Goal: Contribute content: Contribute content

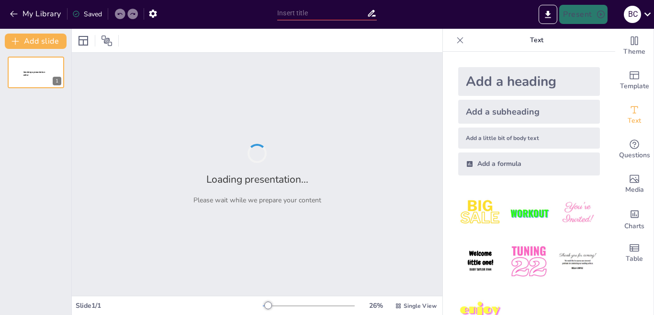
type input "Виклики для планети: від зміни клімату до пандемій"
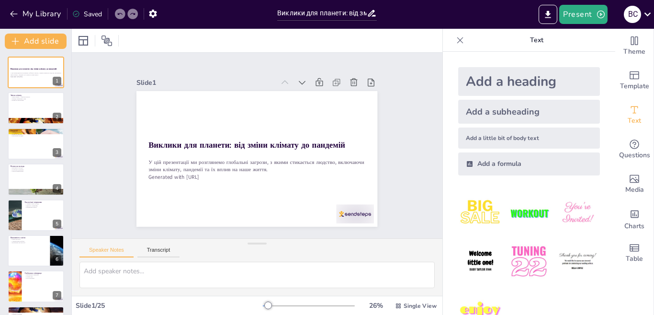
checkbox input "true"
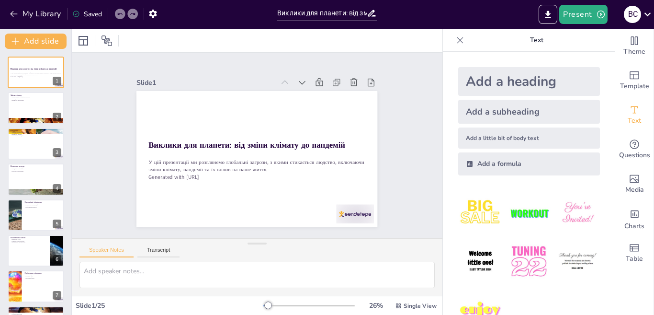
checkbox input "true"
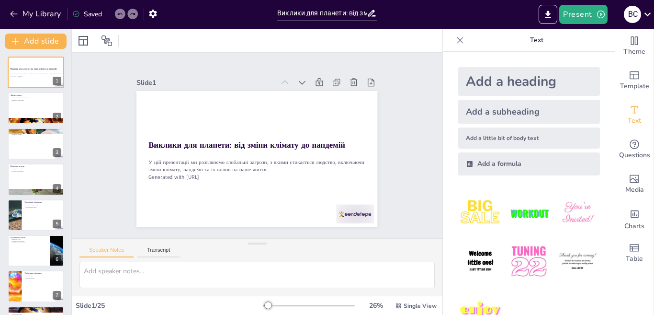
checkbox input "true"
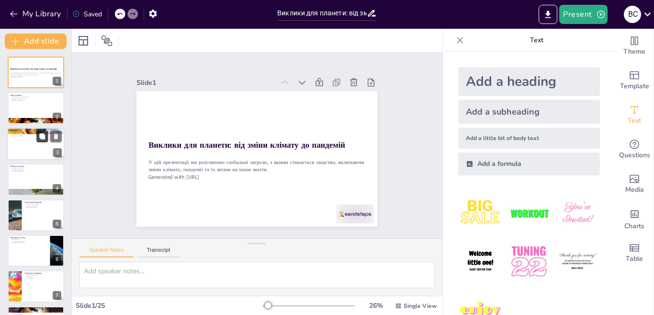
checkbox input "true"
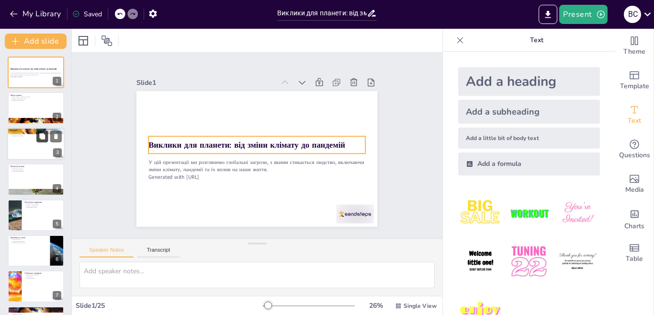
checkbox input "true"
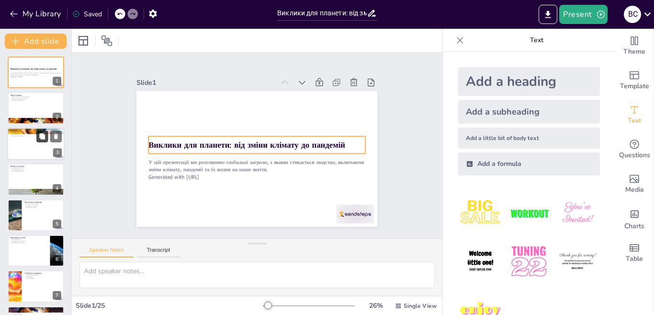
checkbox input "true"
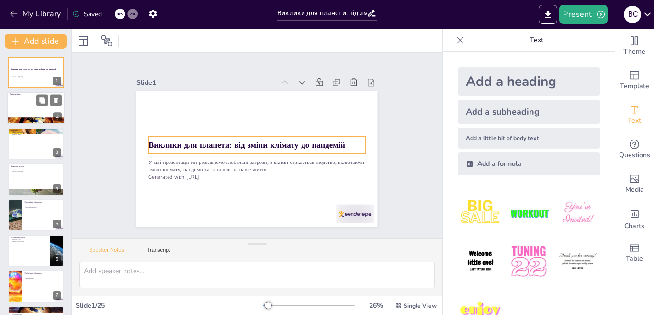
checkbox input "true"
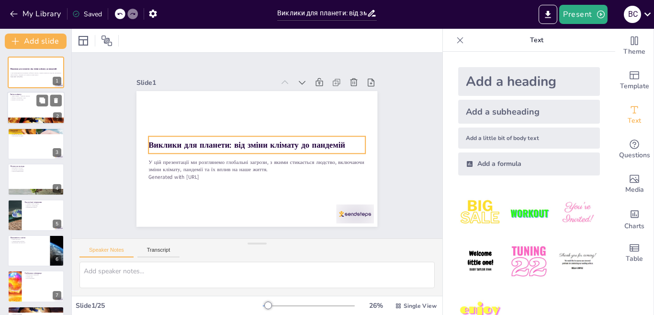
checkbox input "true"
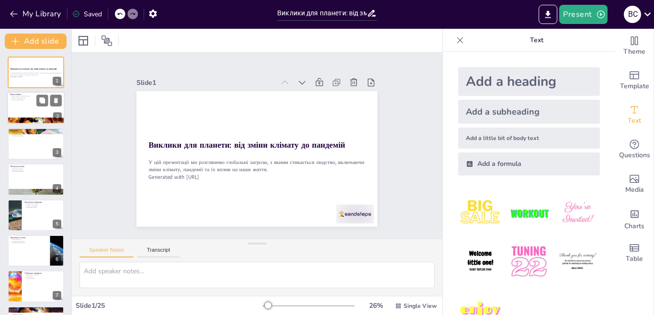
checkbox input "true"
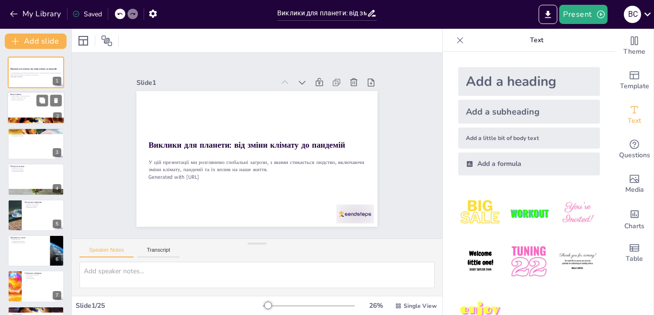
checkbox input "true"
click at [15, 101] on div at bounding box center [35, 108] width 57 height 33
type textarea "Зміна клімату є серйозною загрозою, яка вимагає термінових дій. Вона впливає на…"
checkbox input "true"
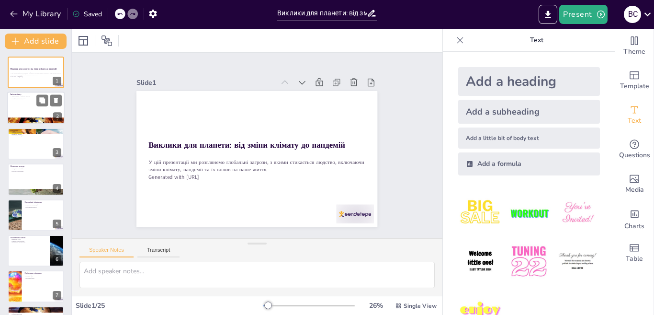
checkbox input "true"
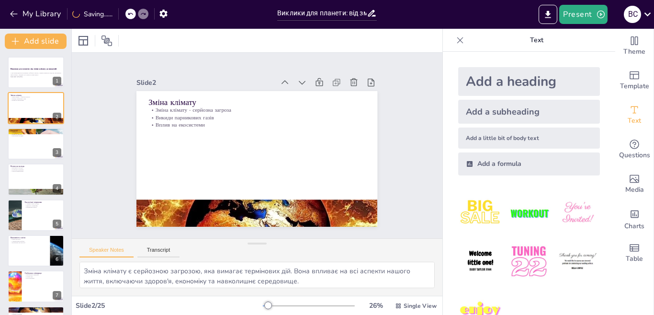
checkbox input "true"
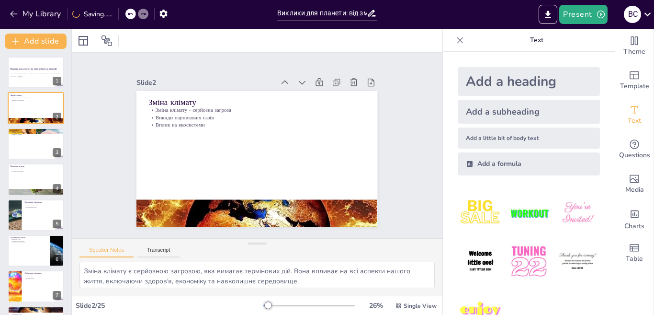
checkbox input "true"
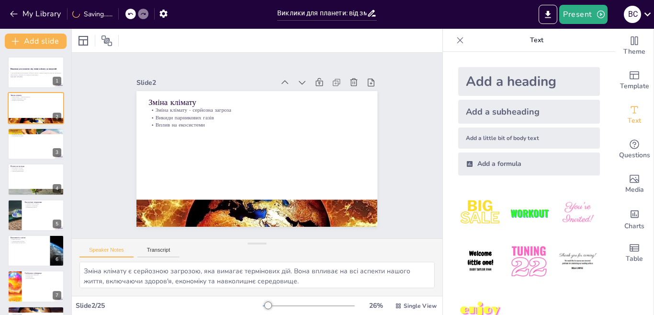
checkbox input "true"
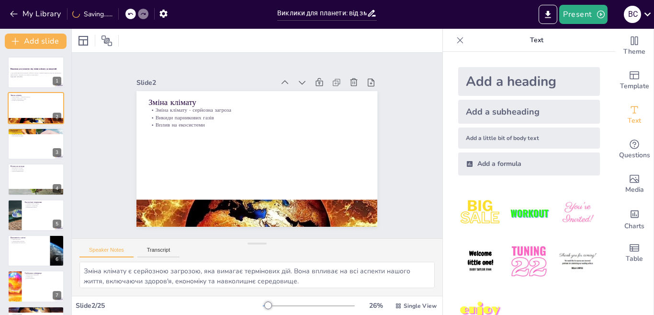
checkbox input "true"
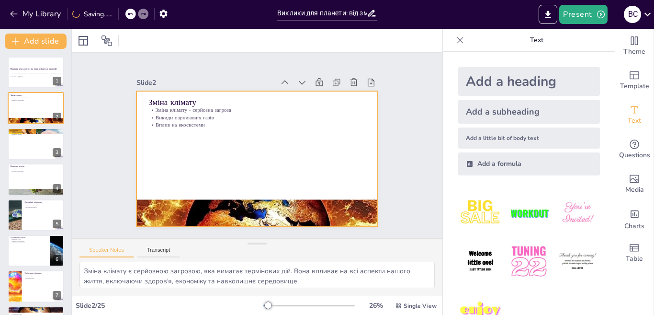
checkbox input "true"
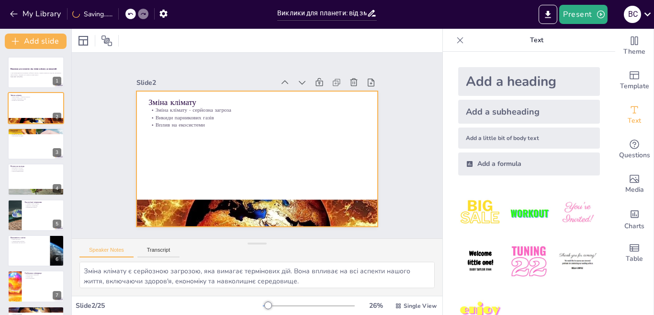
checkbox input "true"
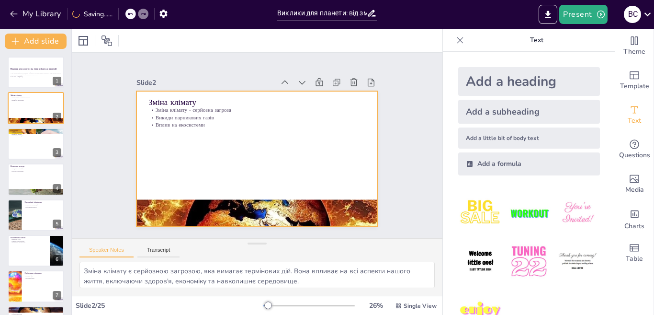
checkbox input "true"
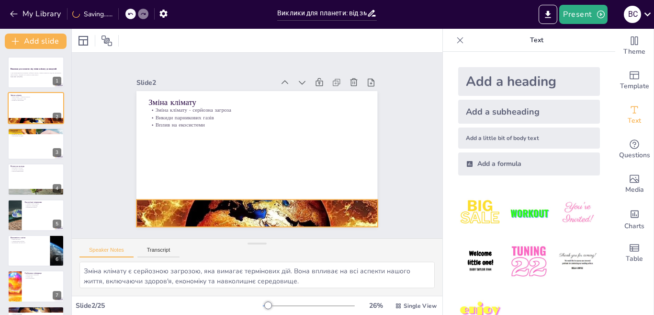
click at [182, 202] on div at bounding box center [250, 212] width 252 height 147
checkbox input "true"
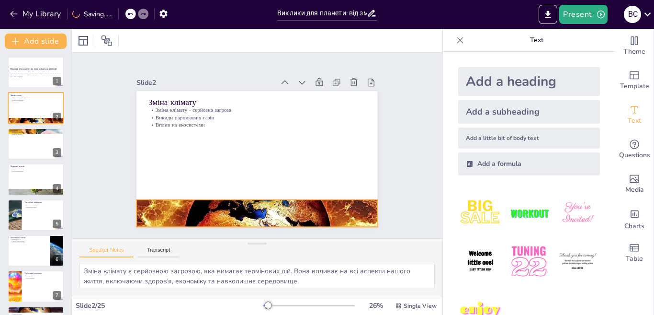
checkbox input "true"
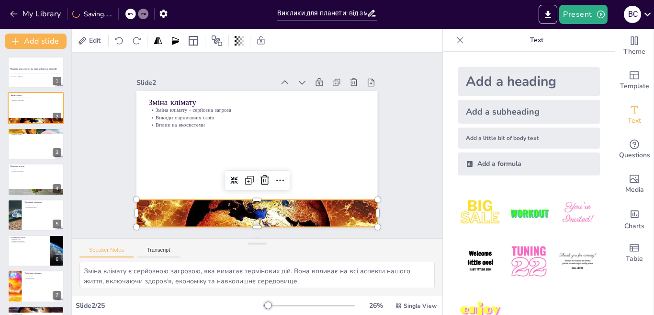
checkbox input "true"
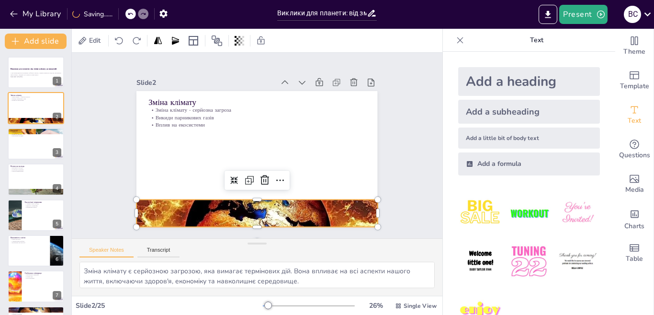
checkbox input "true"
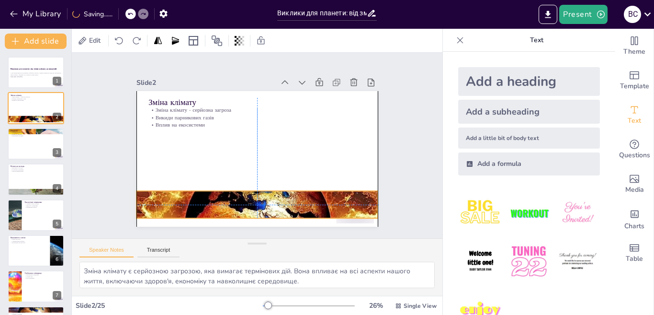
checkbox input "true"
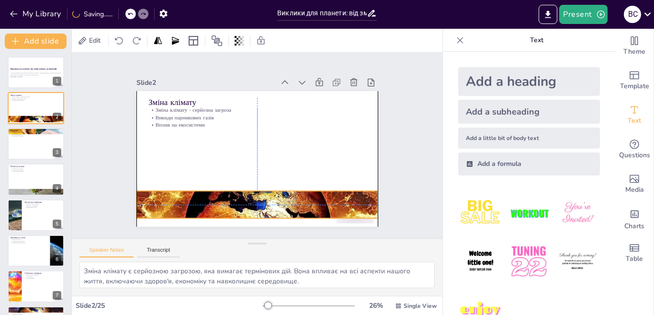
checkbox input "true"
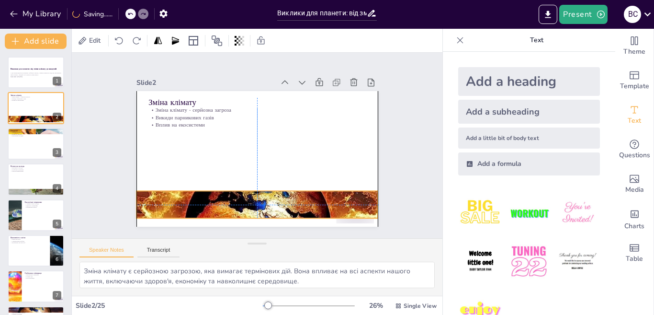
checkbox input "true"
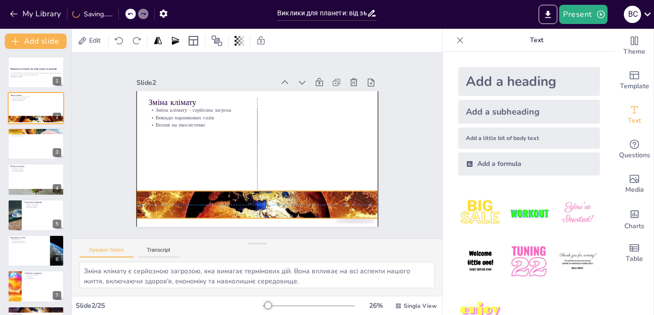
checkbox input "true"
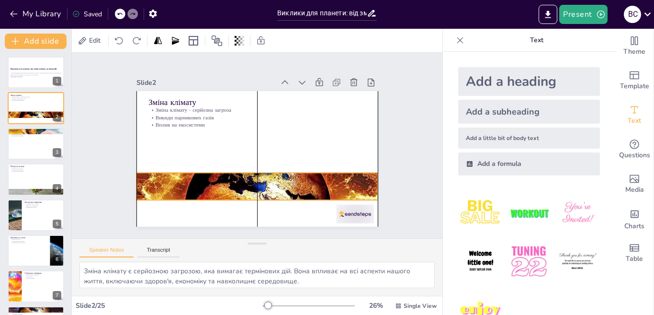
checkbox input "true"
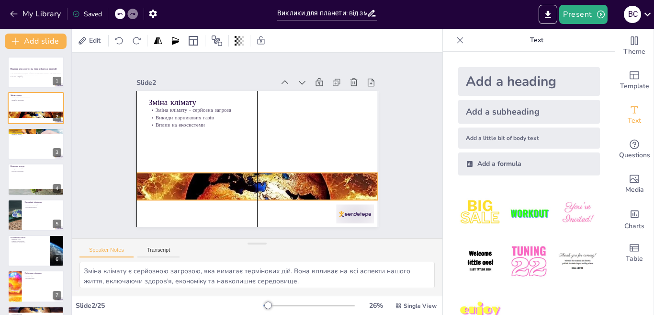
checkbox input "true"
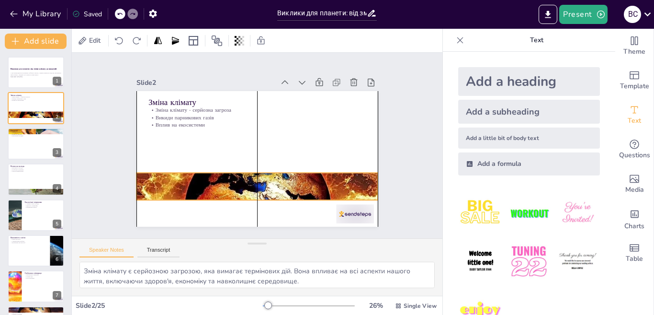
checkbox input "true"
drag, startPoint x: 182, startPoint y: 202, endPoint x: 183, endPoint y: 173, distance: 28.7
click at [183, 173] on div at bounding box center [248, 185] width 261 height 169
checkbox input "true"
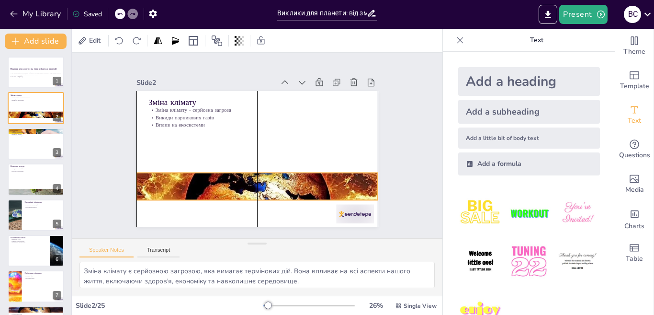
checkbox input "true"
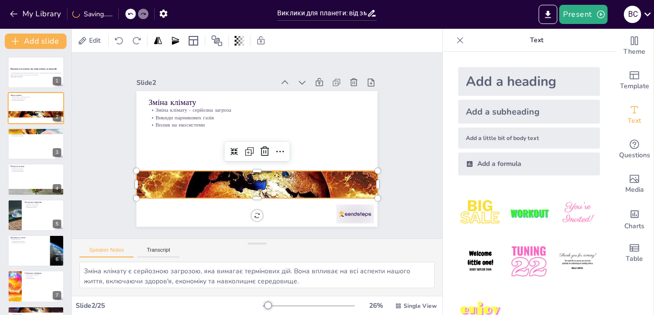
checkbox input "true"
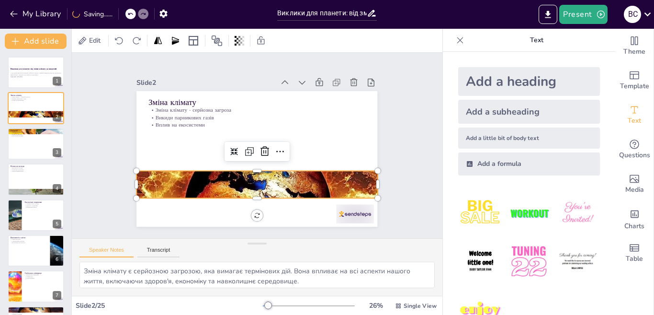
checkbox input "true"
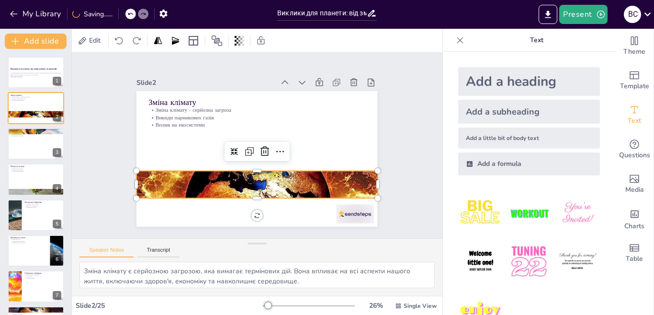
checkbox input "true"
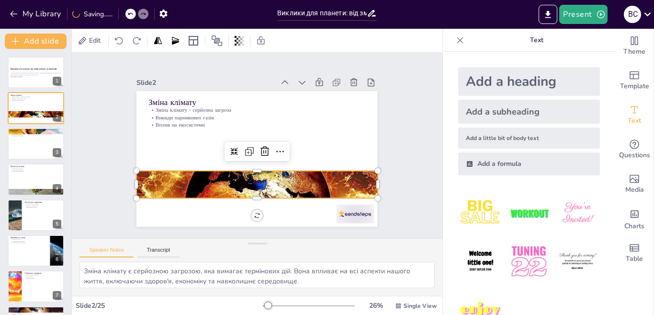
checkbox input "true"
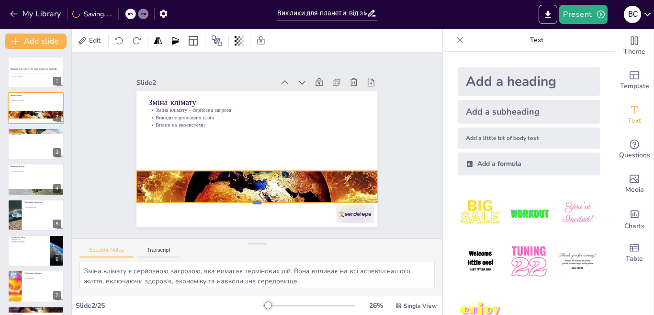
checkbox input "true"
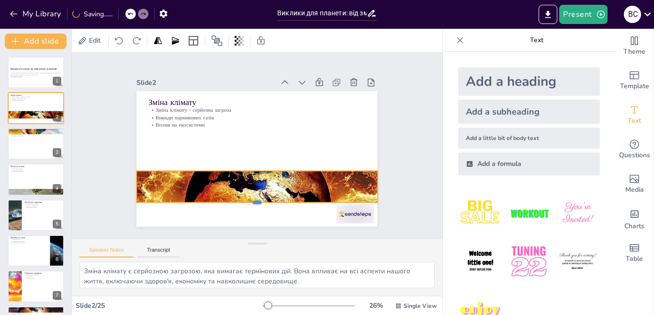
checkbox input "true"
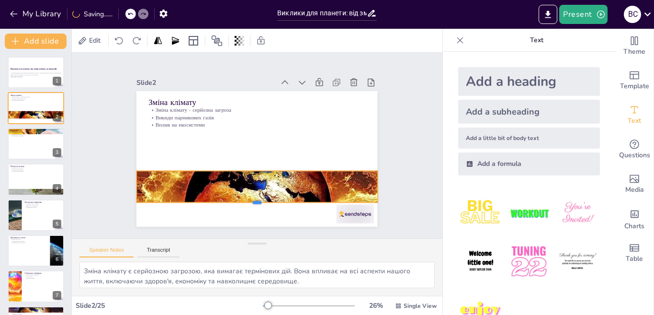
checkbox input "true"
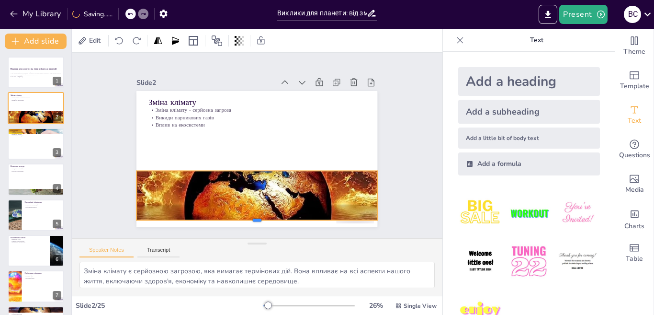
checkbox input "true"
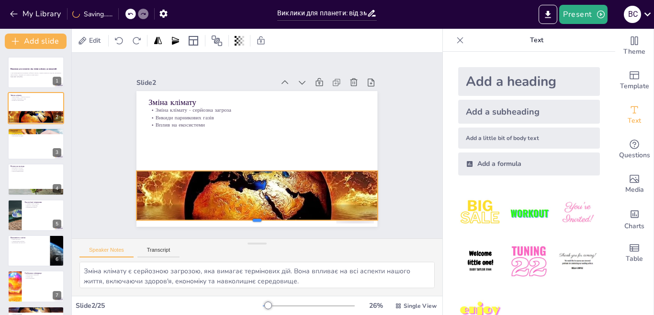
checkbox input "true"
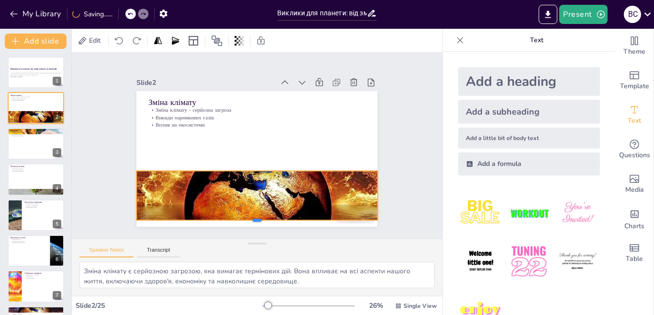
checkbox input "true"
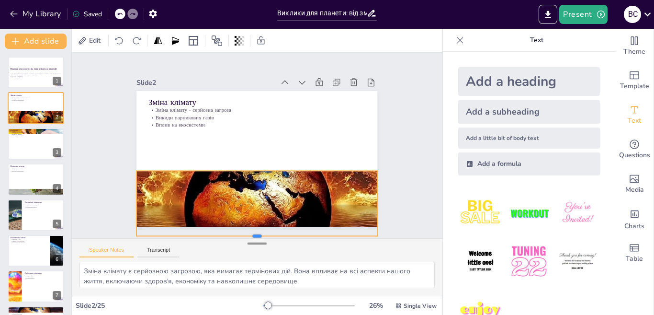
checkbox input "true"
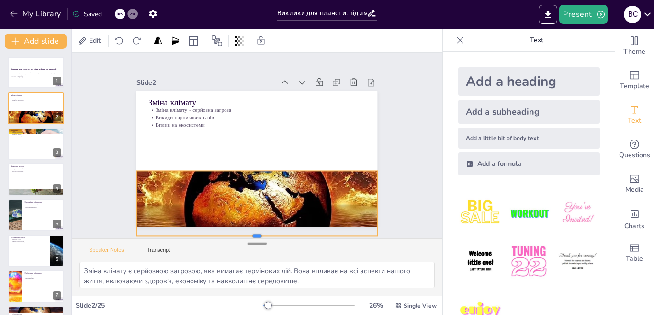
checkbox input "true"
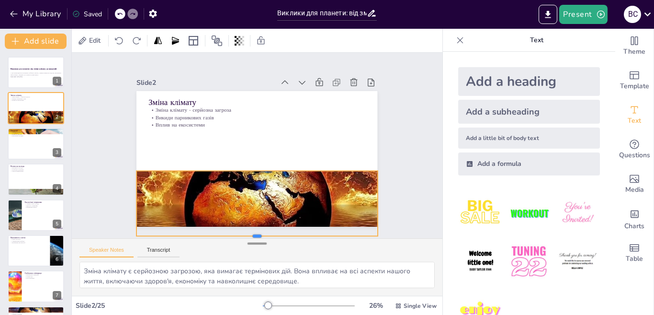
checkbox input "true"
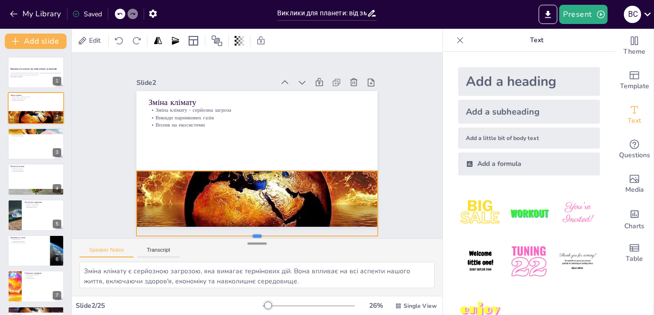
checkbox input "true"
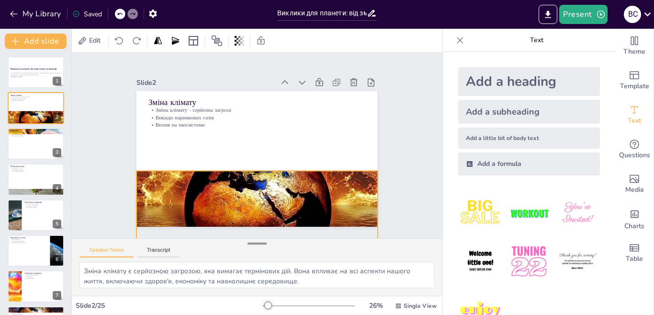
checkbox input "true"
drag, startPoint x: 246, startPoint y: 196, endPoint x: 248, endPoint y: 242, distance: 46.5
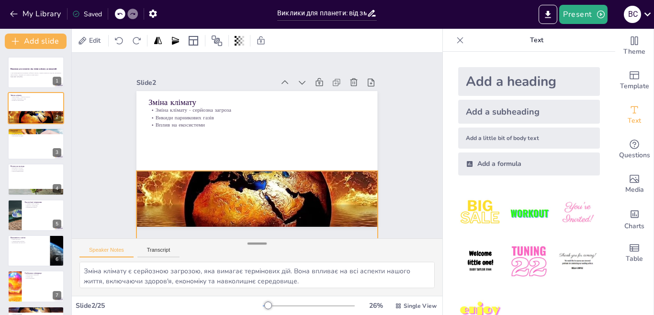
click at [248, 242] on div "Slide 1 Виклики для планети: від зміни клімату до пандемій У цій презентації ми…" at bounding box center [257, 174] width 371 height 243
checkbox input "true"
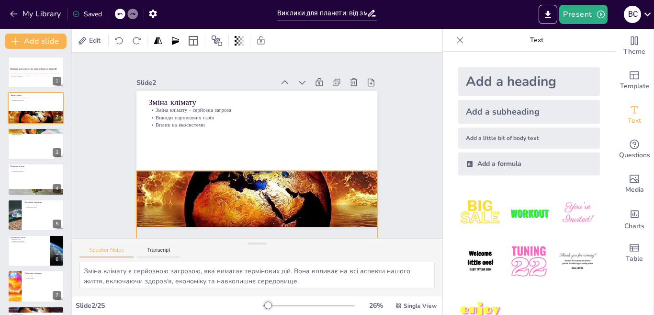
checkbox input "true"
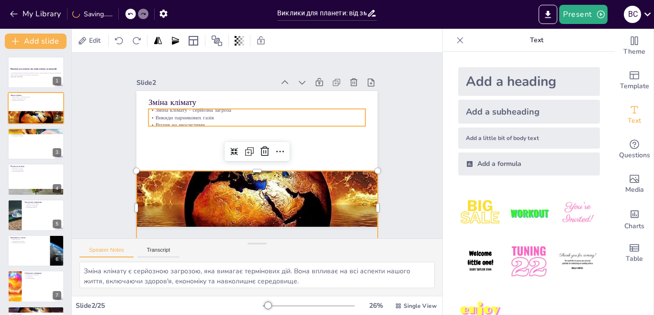
click at [177, 106] on p "Зміна клімату - серйозна загроза" at bounding box center [265, 110] width 214 height 53
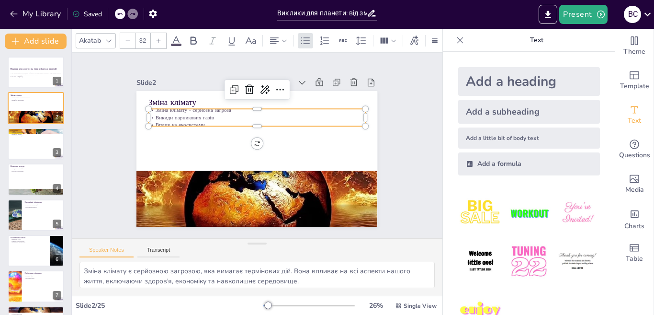
click at [205, 121] on p "Вплив на екосистеми" at bounding box center [262, 125] width 214 height 53
click at [205, 121] on p "Вплив на екосистеми" at bounding box center [263, 126] width 208 height 74
click at [200, 126] on div at bounding box center [257, 130] width 217 height 8
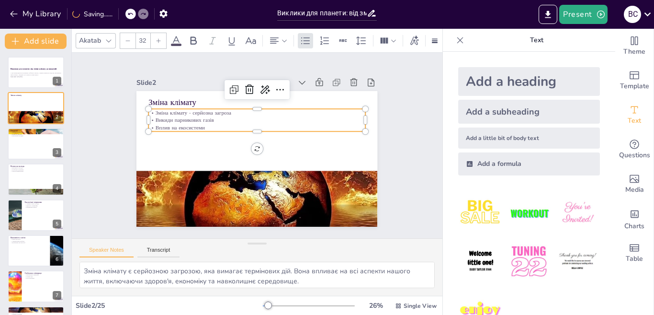
click at [199, 122] on p "Вплив на екосистеми" at bounding box center [259, 128] width 216 height 30
click at [199, 122] on p "Вплив на екосистеми" at bounding box center [270, 133] width 151 height 166
click at [199, 122] on p "Вплив на екосистеми" at bounding box center [268, 131] width 180 height 134
click at [199, 122] on p "Вплив на екосистеми" at bounding box center [270, 157] width 151 height 166
click at [199, 122] on p "Вплив на екосистеми" at bounding box center [268, 131] width 180 height 134
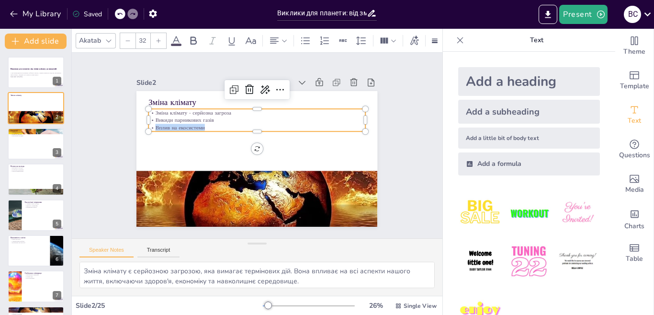
click at [215, 122] on p "Вплив на екосистеми" at bounding box center [272, 137] width 115 height 192
click at [199, 122] on p "Вплив на екосистеми" at bounding box center [261, 128] width 214 height 52
click at [199, 122] on p "Вплив на екосистеми" at bounding box center [259, 128] width 216 height 30
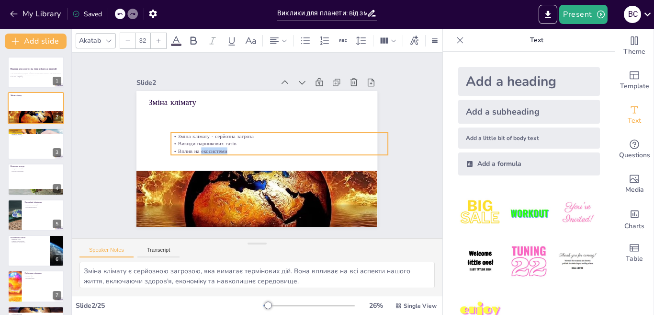
click at [221, 145] on p "Вплив на екосистеми" at bounding box center [279, 153] width 216 height 30
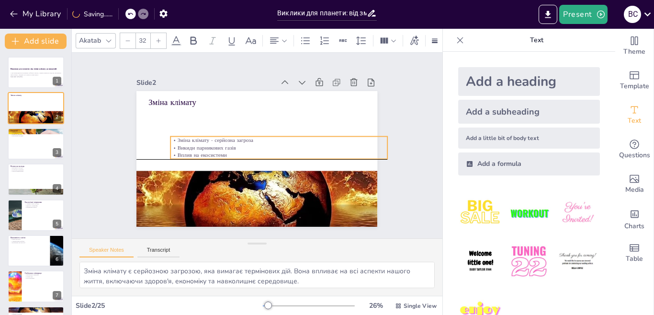
click at [225, 151] on p "Вплив на екосистеми" at bounding box center [278, 157] width 216 height 30
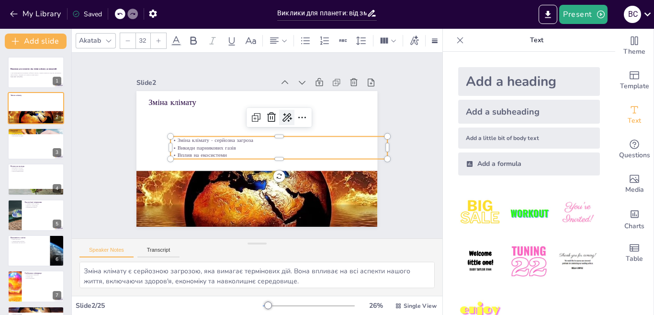
click at [240, 172] on icon at bounding box center [233, 178] width 13 height 13
click at [225, 150] on p "Вплив на екосистеми" at bounding box center [270, 166] width 180 height 134
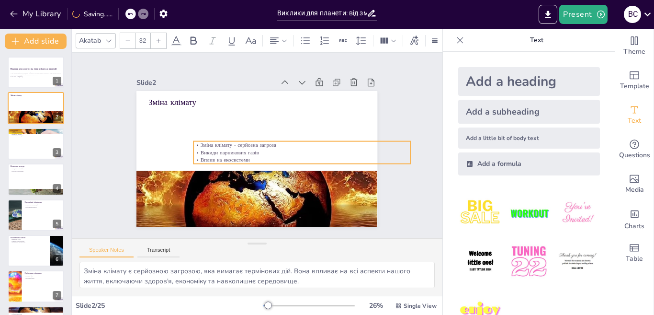
drag, startPoint x: 225, startPoint y: 150, endPoint x: 248, endPoint y: 155, distance: 23.5
click at [248, 155] on p "Вплив на екосистеми" at bounding box center [276, 188] width 151 height 166
click at [235, 140] on p "Зміна клімату - серйозна загроза" at bounding box center [272, 188] width 74 height 208
click at [196, 140] on p "Зміна клімату - серйозна загроза" at bounding box center [300, 159] width 208 height 74
click at [475, 108] on div "Add a subheading" at bounding box center [529, 112] width 142 height 24
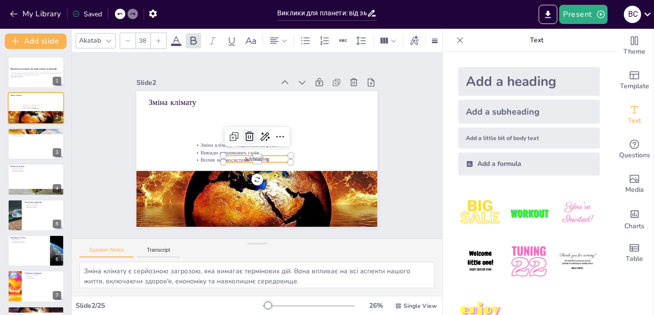
click at [246, 134] on icon at bounding box center [253, 134] width 14 height 14
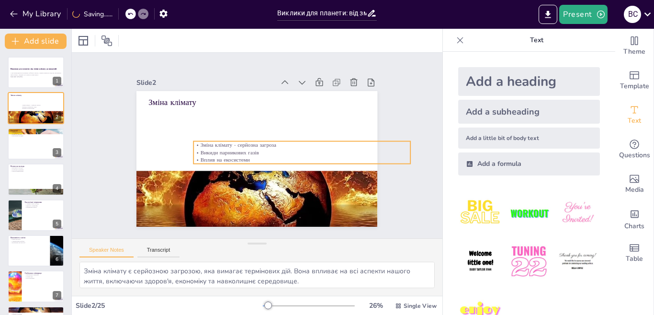
click at [239, 148] on p "Викиди парникових газів" at bounding box center [301, 157] width 216 height 30
click at [239, 148] on p "Викиди парникових газів" at bounding box center [290, 178] width 180 height 134
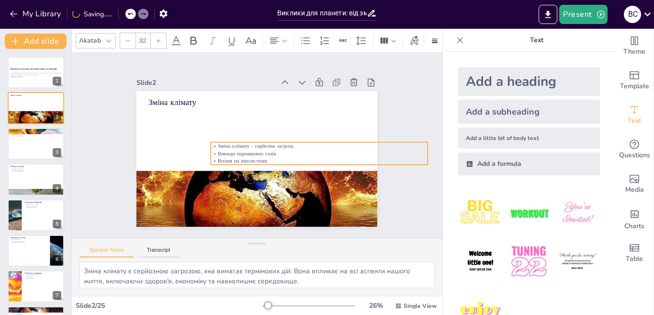
drag, startPoint x: 244, startPoint y: 155, endPoint x: 261, endPoint y: 156, distance: 17.3
click at [261, 156] on p "Вплив на екосистеми" at bounding box center [315, 173] width 214 height 52
click at [338, 125] on icon at bounding box center [344, 131] width 12 height 12
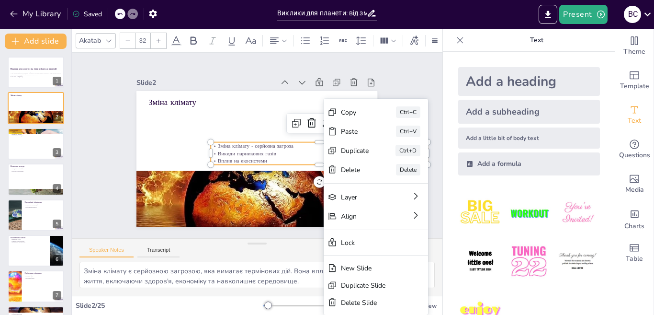
click at [310, 127] on div at bounding box center [321, 129] width 67 height 26
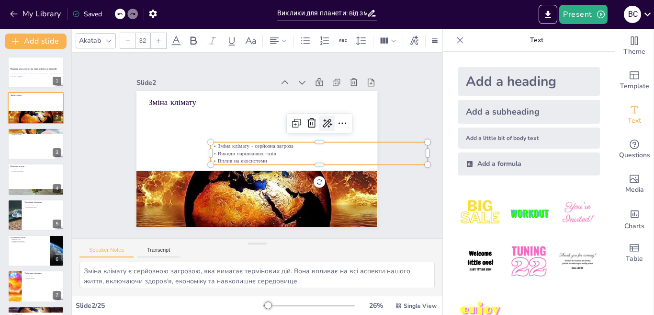
click at [323, 124] on icon at bounding box center [329, 130] width 12 height 12
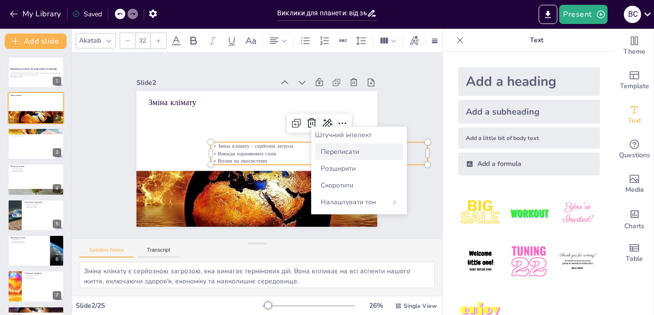
click at [341, 155] on font "Переписати" at bounding box center [340, 151] width 38 height 9
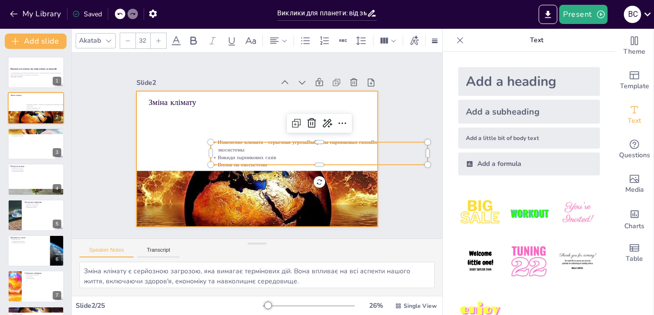
click at [154, 147] on div at bounding box center [255, 158] width 264 height 182
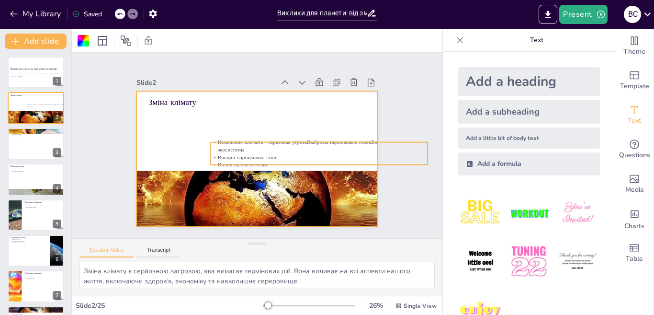
click at [240, 147] on p "Изменение климата - серьезная угрозаВыбросы парниковых газовВоздействие на экос…" at bounding box center [318, 152] width 217 height 37
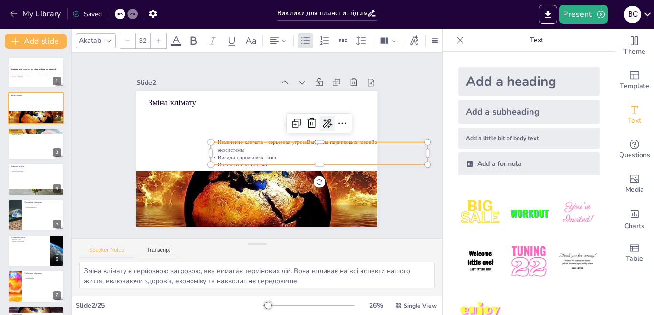
click at [325, 147] on icon at bounding box center [331, 153] width 12 height 12
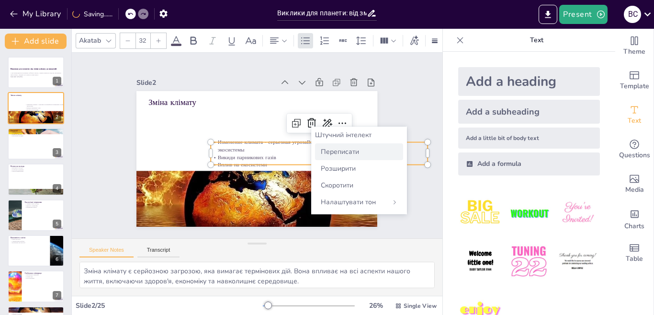
click at [336, 151] on font "Переписати" at bounding box center [340, 151] width 38 height 9
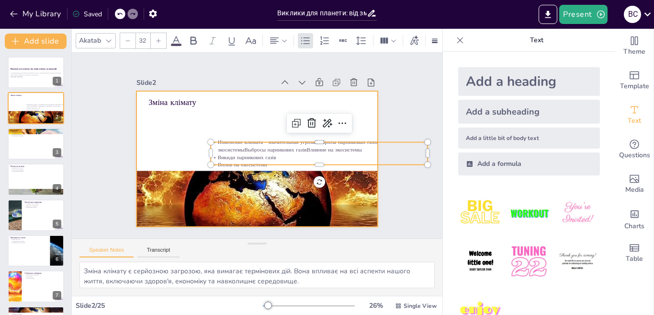
click at [230, 117] on div at bounding box center [255, 158] width 264 height 182
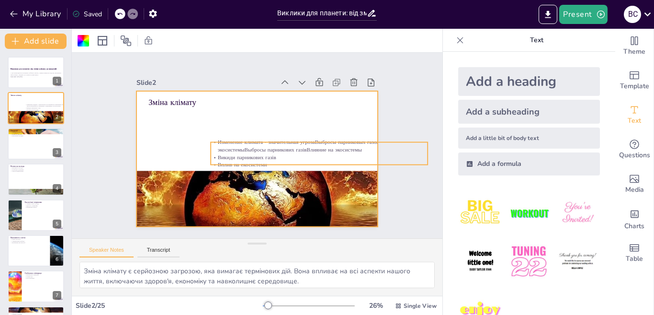
click at [237, 141] on p "Изменение климата - значительная угрозаВыбросы парниковых газовВоздействие на э…" at bounding box center [316, 164] width 211 height 81
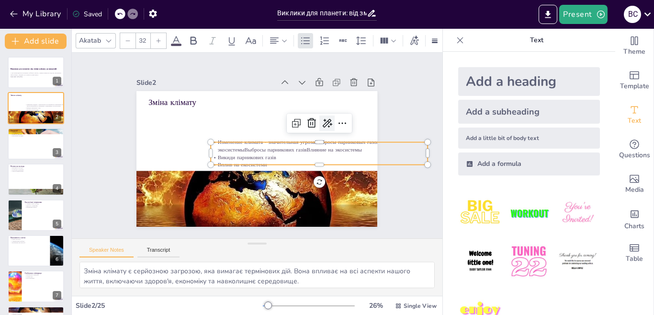
click at [325, 133] on icon at bounding box center [330, 138] width 11 height 11
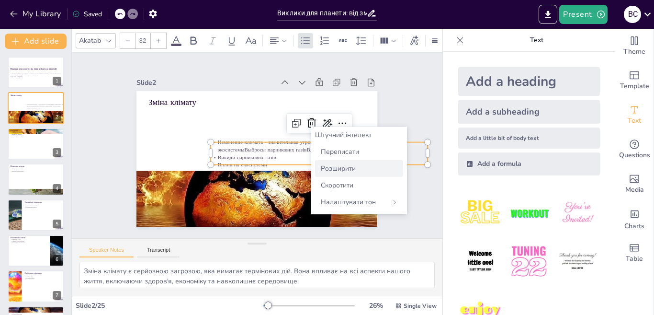
click at [343, 169] on font "Розширити" at bounding box center [338, 168] width 35 height 9
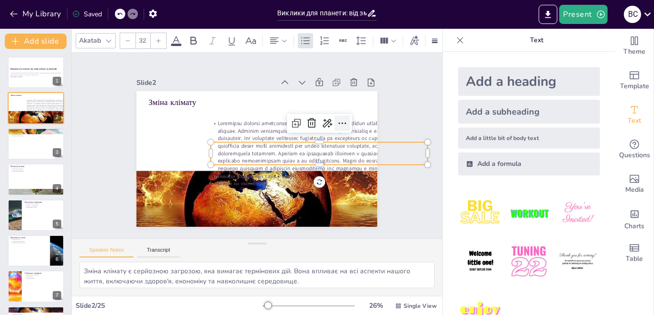
click at [338, 125] on icon at bounding box center [344, 131] width 12 height 12
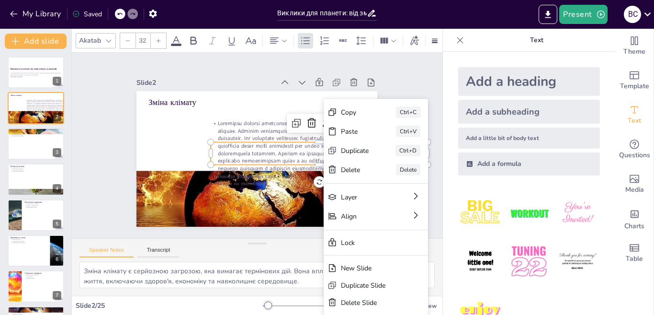
click at [289, 145] on p at bounding box center [317, 159] width 223 height 97
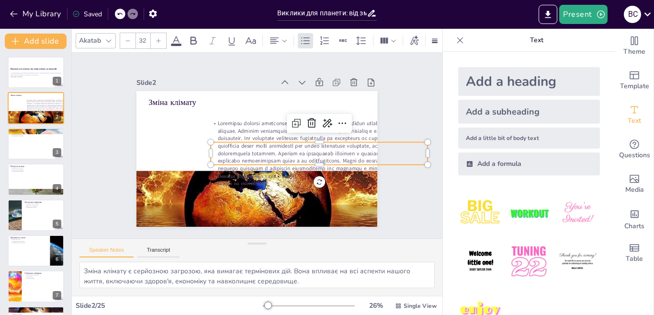
click at [297, 140] on p at bounding box center [316, 164] width 222 height 117
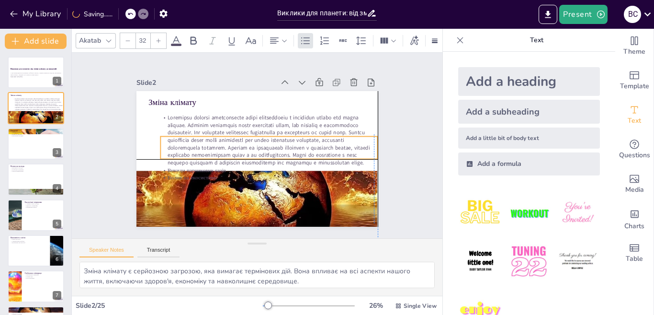
drag, startPoint x: 297, startPoint y: 140, endPoint x: 246, endPoint y: 132, distance: 51.4
click at [246, 132] on p at bounding box center [269, 140] width 217 height 53
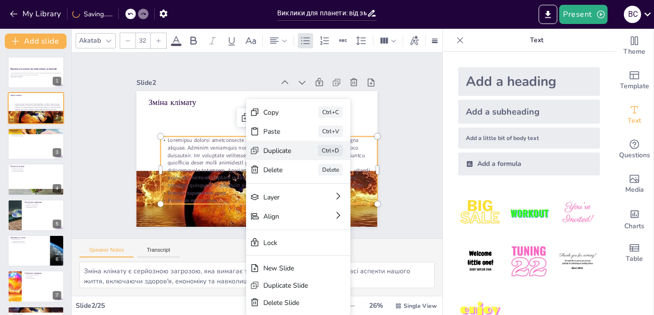
click at [311, 200] on div "Duplicate Ctrl+D" at bounding box center [364, 215] width 106 height 30
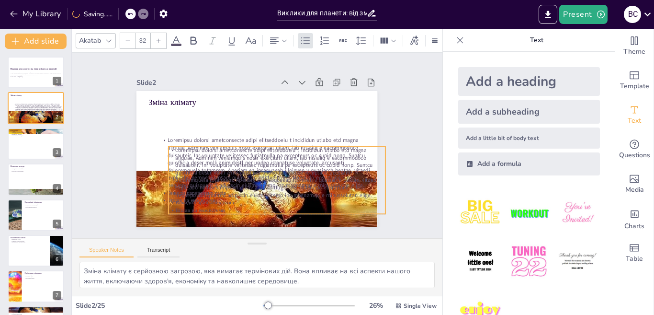
drag, startPoint x: 252, startPoint y: 151, endPoint x: 266, endPoint y: 175, distance: 28.1
click at [266, 175] on p at bounding box center [274, 174] width 221 height 75
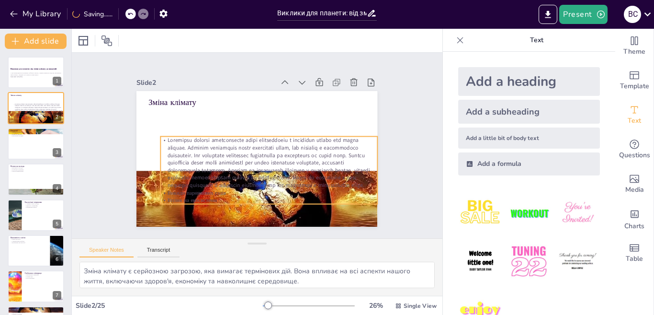
click at [254, 145] on p at bounding box center [269, 162] width 217 height 53
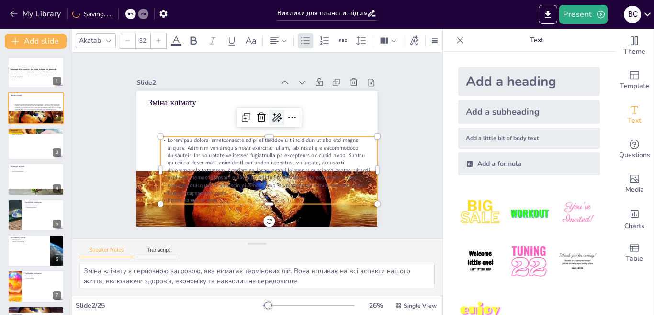
click at [271, 119] on icon at bounding box center [276, 117] width 11 height 11
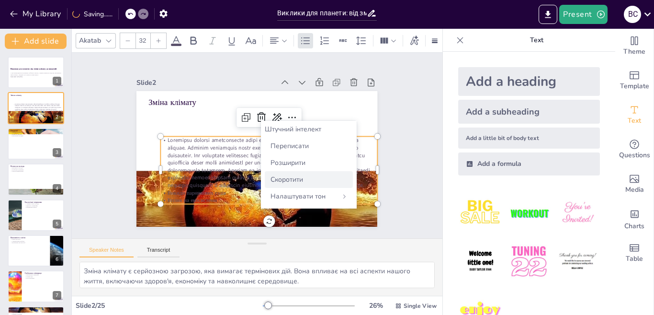
click at [297, 172] on div "Скоротити" at bounding box center [309, 179] width 88 height 17
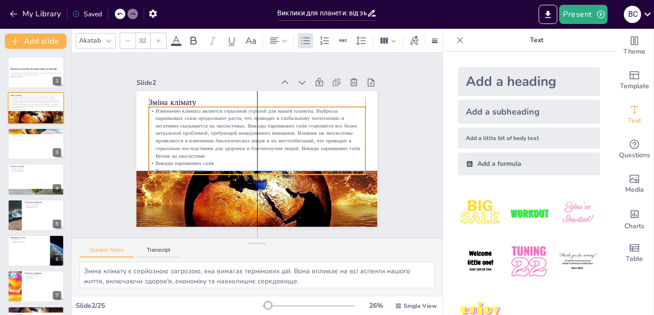
drag, startPoint x: 279, startPoint y: 152, endPoint x: 268, endPoint y: 121, distance: 32.7
click at [268, 121] on p "Изменение климата является серьезной угрозой для нашей планеты. Выбросы парнико…" at bounding box center [259, 133] width 223 height 96
click at [271, 85] on icon at bounding box center [276, 90] width 11 height 11
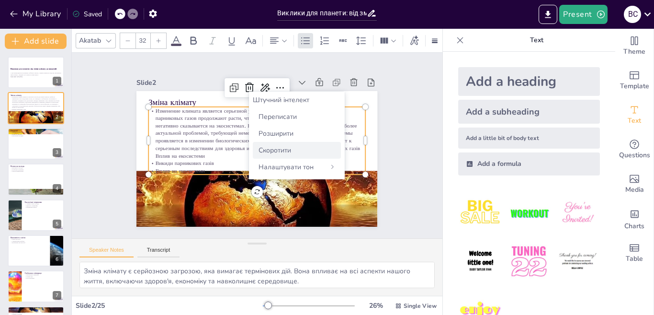
click at [282, 148] on font "Скоротити" at bounding box center [275, 150] width 33 height 9
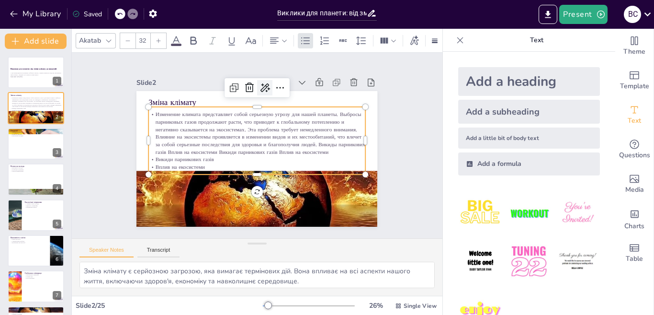
click at [264, 86] on icon at bounding box center [270, 88] width 12 height 12
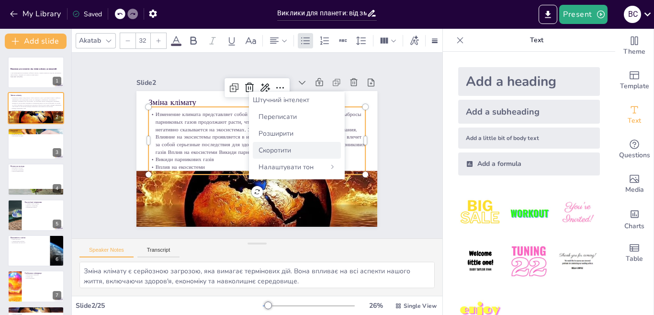
click at [276, 150] on font "Скоротити" at bounding box center [275, 150] width 33 height 9
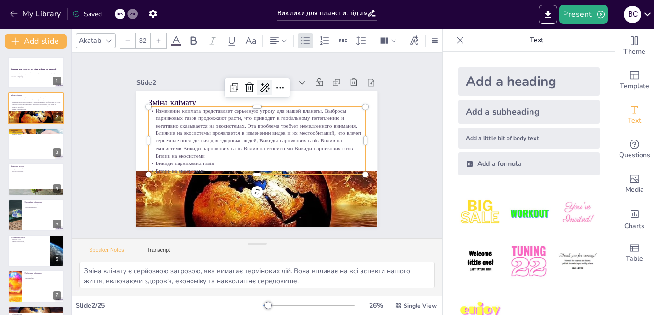
click at [264, 83] on icon at bounding box center [270, 88] width 12 height 12
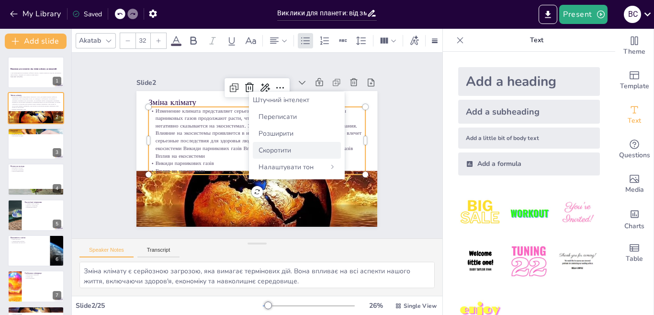
click at [275, 153] on font "Скоротити" at bounding box center [275, 150] width 33 height 9
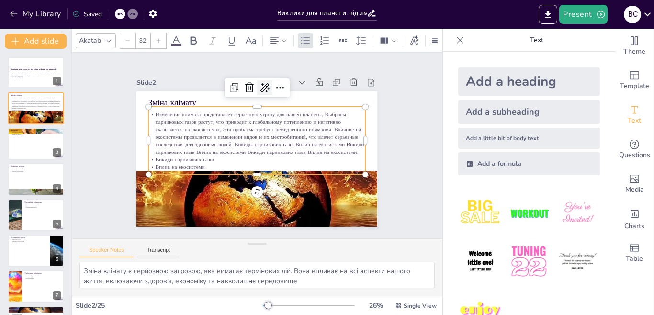
click at [270, 84] on icon at bounding box center [276, 90] width 13 height 13
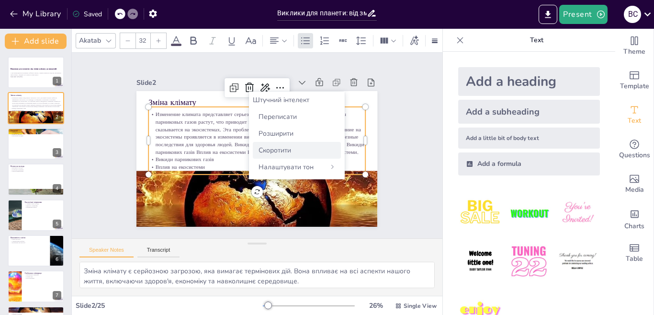
click at [269, 150] on font "Скоротити" at bounding box center [275, 150] width 33 height 9
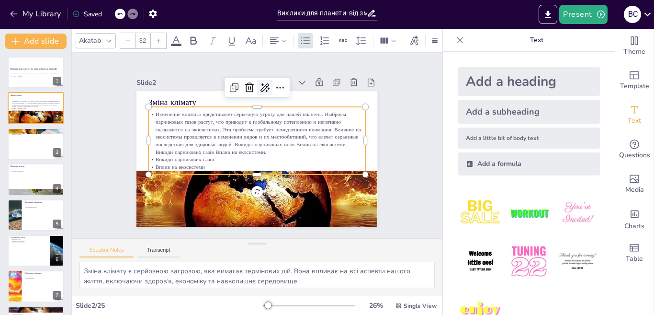
click at [264, 83] on icon at bounding box center [270, 88] width 12 height 12
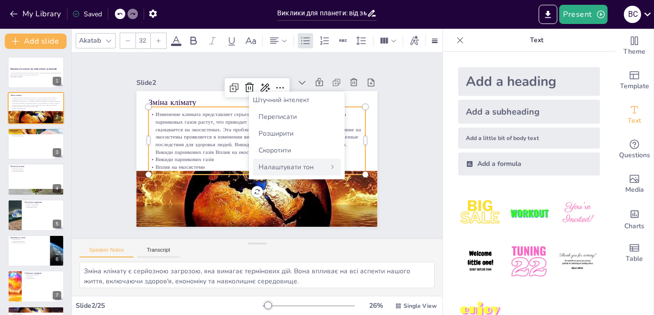
click at [278, 171] on font "Налаштувати тон" at bounding box center [286, 166] width 55 height 9
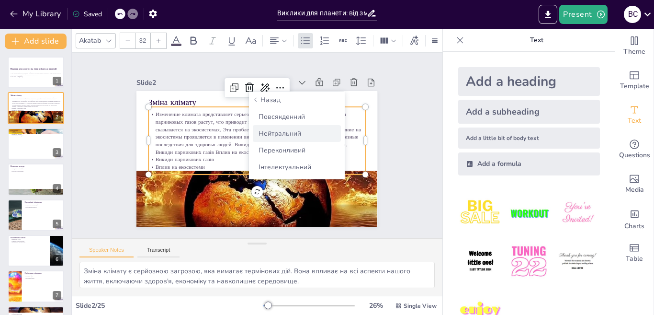
click at [286, 136] on font "Нейтральний" at bounding box center [280, 133] width 43 height 9
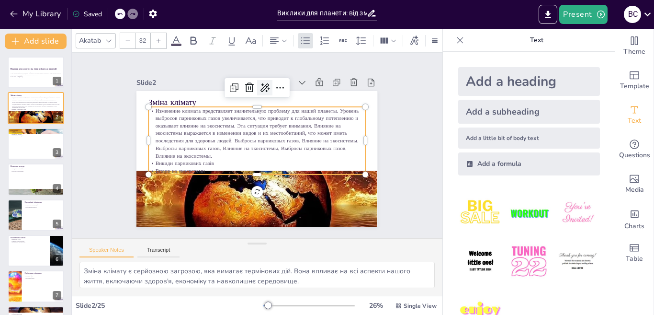
click at [270, 85] on icon at bounding box center [276, 90] width 13 height 13
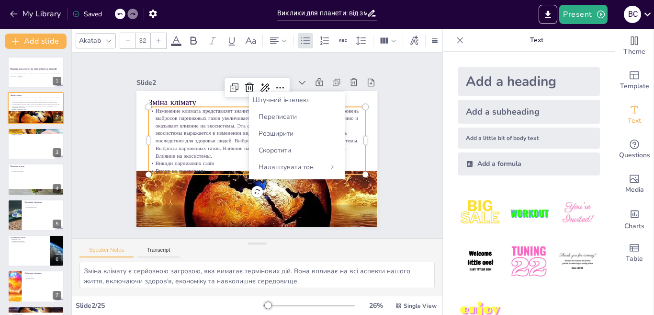
click at [204, 136] on p "Изменение климата представляет значительную проблему для нашей планеты. Уровень…" at bounding box center [259, 133] width 223 height 96
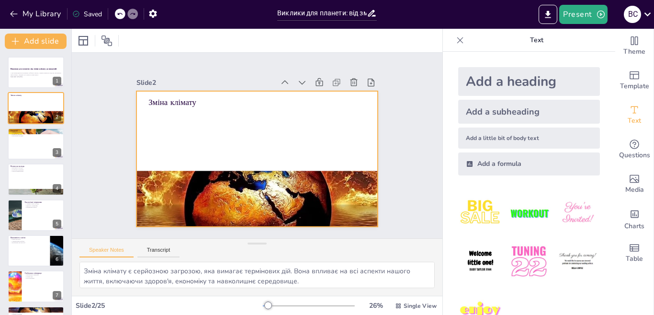
click at [152, 91] on div at bounding box center [256, 159] width 254 height 160
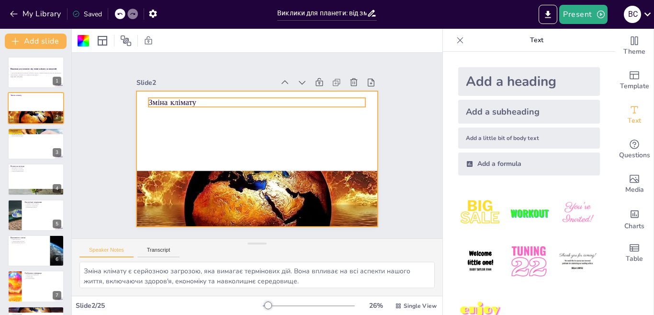
click at [196, 97] on p "Зміна клімату" at bounding box center [261, 103] width 217 height 34
click at [196, 97] on p "Зміна клімату" at bounding box center [266, 103] width 215 height 56
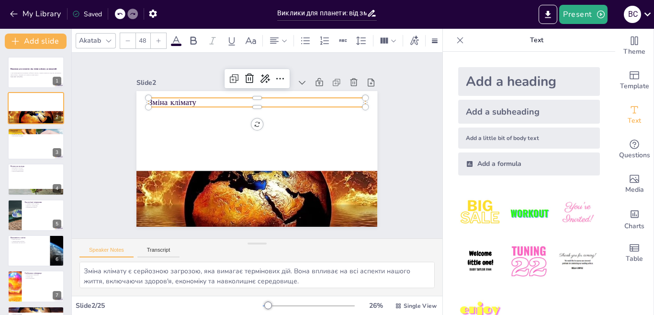
click at [192, 99] on p "Зміна клімату" at bounding box center [261, 103] width 217 height 34
click at [192, 99] on p "Зміна клімату" at bounding box center [274, 106] width 203 height 99
click at [186, 99] on p "Зміна клімату" at bounding box center [266, 103] width 215 height 56
click at [189, 98] on p "Зміна клімату" at bounding box center [261, 103] width 217 height 34
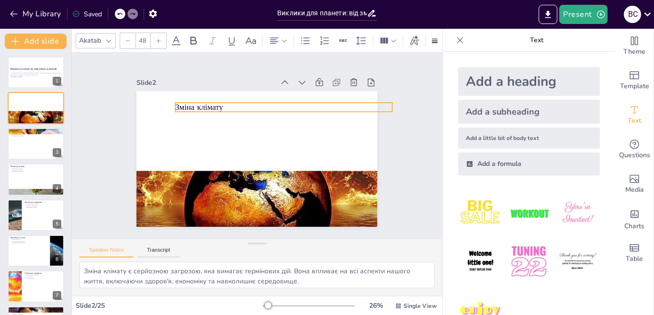
drag, startPoint x: 189, startPoint y: 98, endPoint x: 216, endPoint y: 103, distance: 27.2
click at [216, 103] on p "Зміна клімату" at bounding box center [288, 110] width 217 height 34
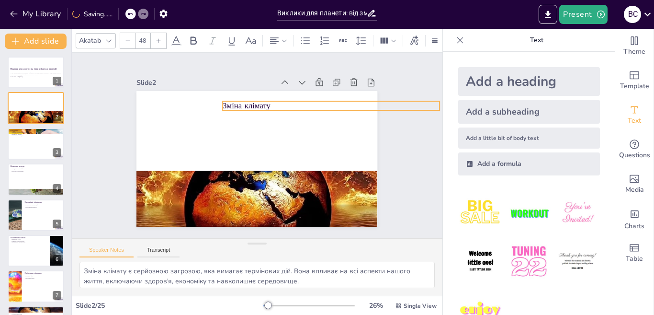
drag, startPoint x: 213, startPoint y: 103, endPoint x: 261, endPoint y: 102, distance: 48.4
click at [261, 102] on p "Зміна клімату" at bounding box center [340, 130] width 210 height 78
click at [154, 39] on div at bounding box center [158, 40] width 15 height 15
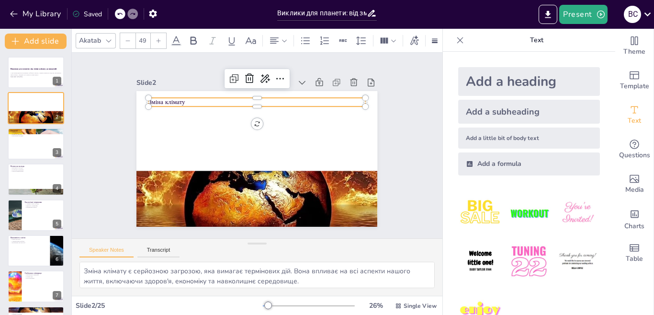
click at [167, 100] on p "Зміна клімату" at bounding box center [261, 102] width 216 height 31
click at [153, 36] on div at bounding box center [158, 40] width 15 height 15
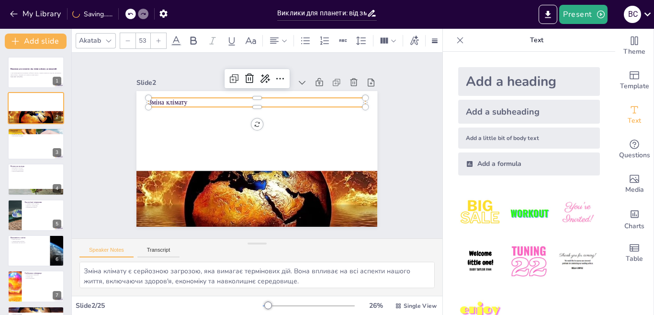
click at [153, 36] on div at bounding box center [158, 40] width 15 height 15
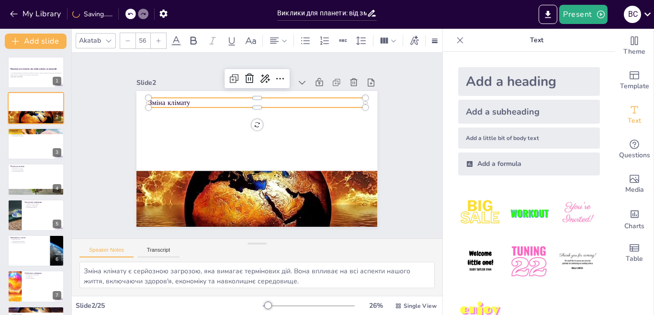
click at [153, 36] on div at bounding box center [158, 40] width 15 height 15
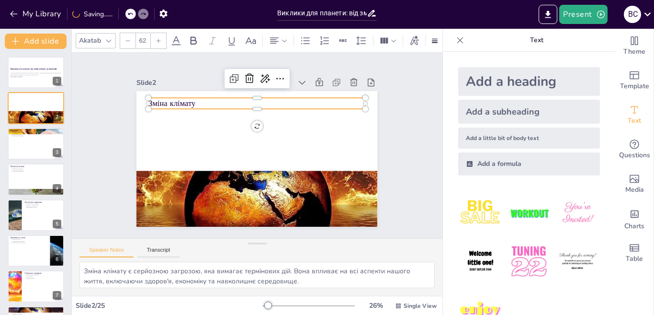
click at [153, 36] on div at bounding box center [158, 40] width 15 height 15
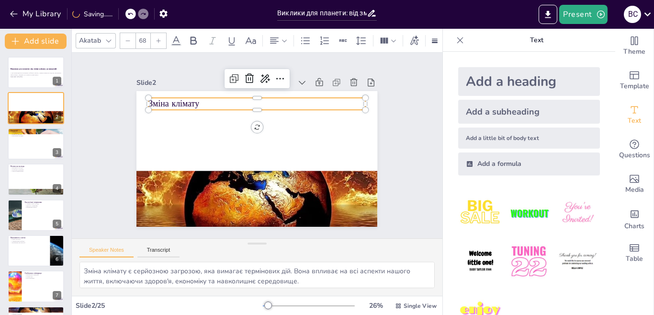
click at [153, 36] on div at bounding box center [158, 40] width 15 height 15
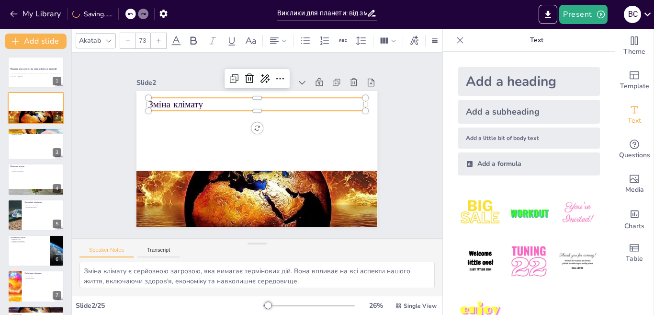
click at [153, 36] on div at bounding box center [158, 40] width 15 height 15
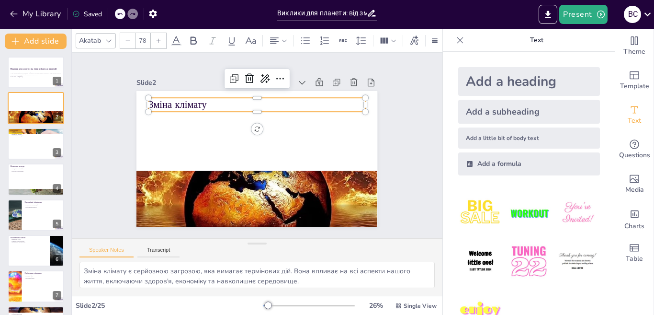
click at [153, 36] on div at bounding box center [158, 40] width 15 height 15
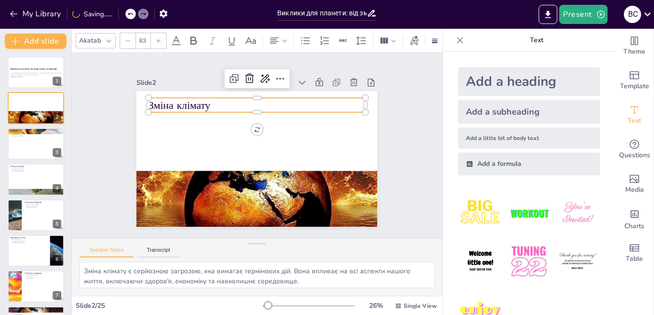
click at [153, 36] on div at bounding box center [158, 40] width 15 height 15
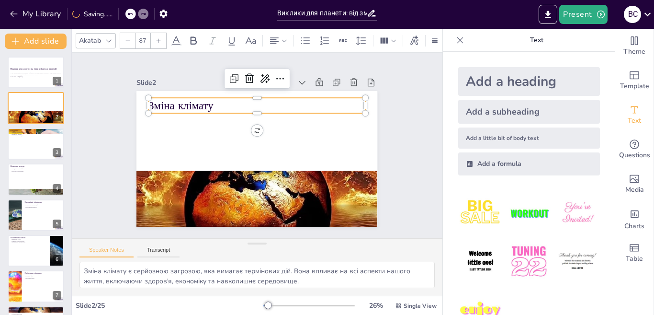
click at [153, 36] on div at bounding box center [158, 40] width 15 height 15
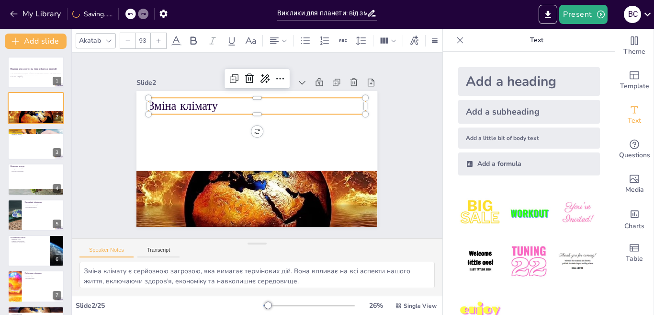
click at [153, 36] on div at bounding box center [158, 40] width 15 height 15
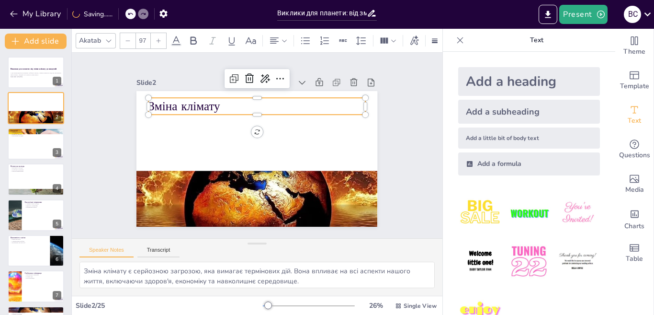
click at [153, 36] on div at bounding box center [158, 40] width 15 height 15
click at [103, 35] on div at bounding box center [108, 40] width 11 height 11
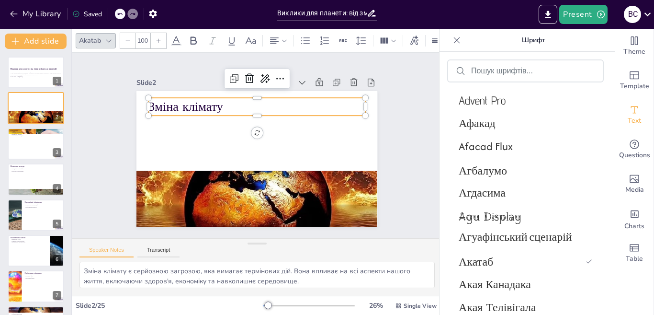
scroll to position [622, 0]
click at [498, 211] on font "Agu Display" at bounding box center [490, 213] width 63 height 17
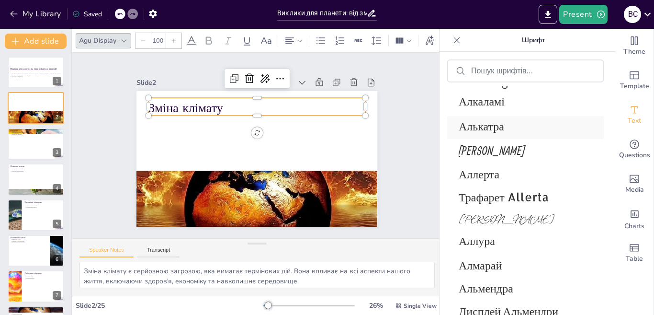
scroll to position [1186, 0]
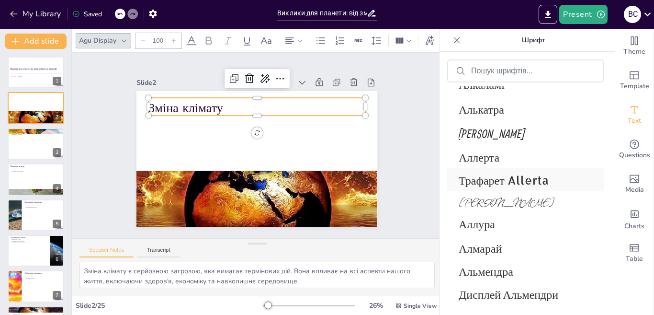
click at [495, 175] on font "Трафарет Allerta" at bounding box center [504, 179] width 90 height 15
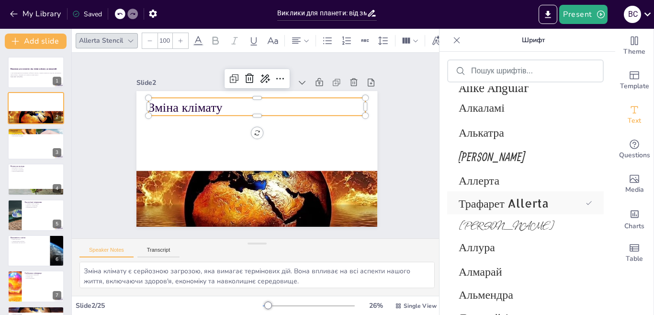
scroll to position [1209, 0]
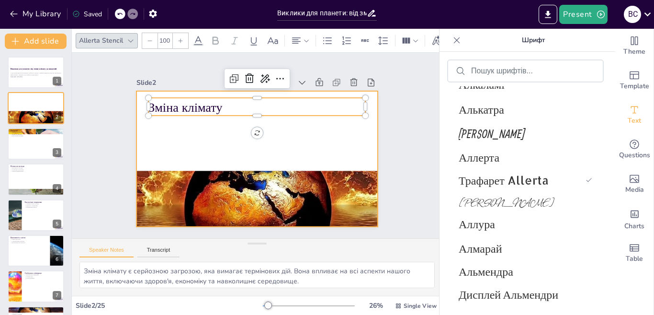
click at [188, 128] on div at bounding box center [255, 158] width 264 height 182
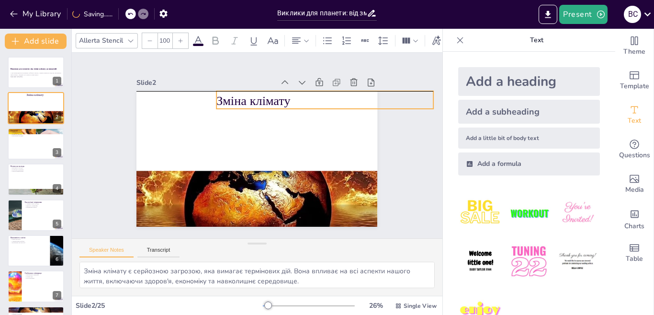
drag, startPoint x: 227, startPoint y: 108, endPoint x: 257, endPoint y: 93, distance: 33.2
click at [257, 93] on p "Зміна клімату" at bounding box center [325, 100] width 217 height 18
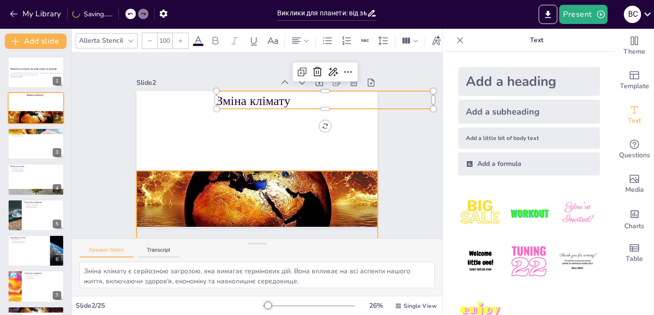
click at [231, 181] on div at bounding box center [253, 184] width 252 height 147
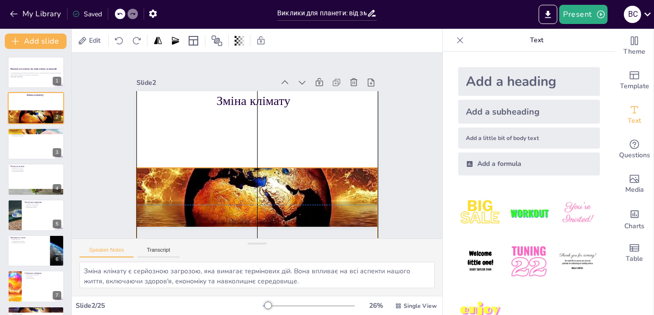
drag, startPoint x: 248, startPoint y: 181, endPoint x: 252, endPoint y: 164, distance: 17.2
click at [252, 164] on div at bounding box center [249, 180] width 261 height 169
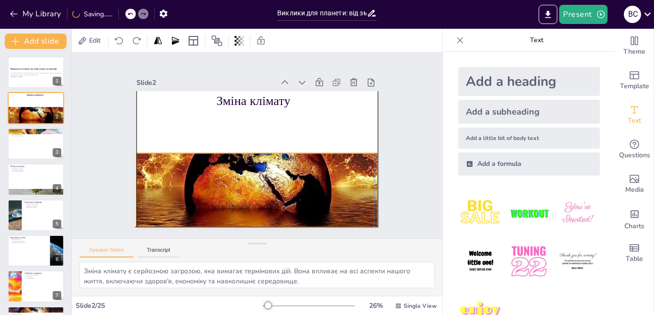
drag, startPoint x: 256, startPoint y: 195, endPoint x: 251, endPoint y: 195, distance: 5.3
click at [251, 195] on div at bounding box center [255, 166] width 252 height 146
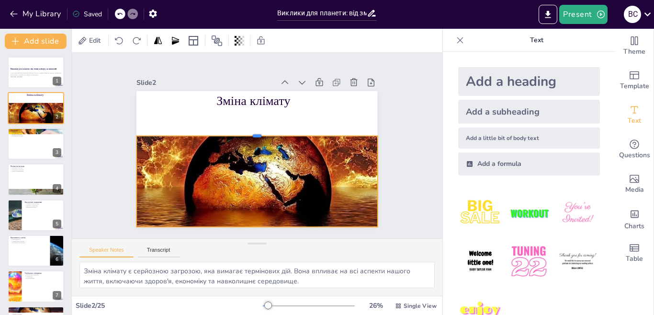
drag, startPoint x: 248, startPoint y: 147, endPoint x: 275, endPoint y: 129, distance: 32.7
click at [275, 129] on div at bounding box center [258, 131] width 240 height 33
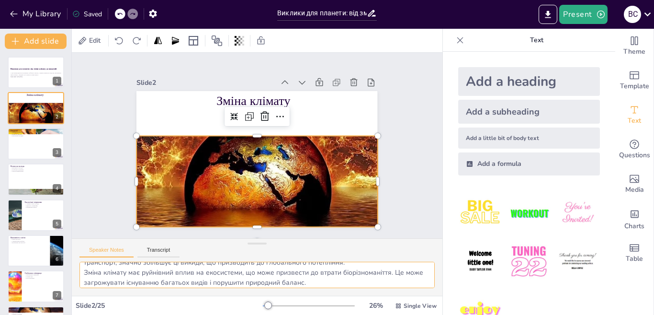
scroll to position [43, 0]
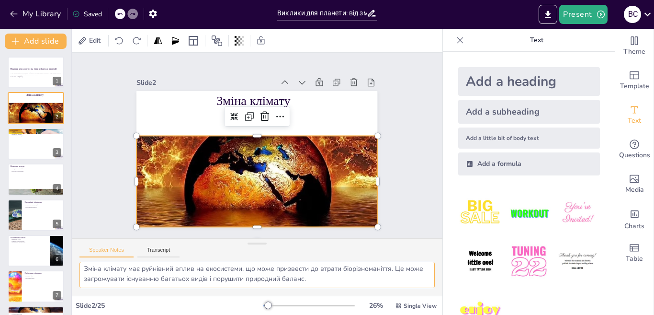
drag, startPoint x: 306, startPoint y: 283, endPoint x: 328, endPoint y: 286, distance: 21.7
click at [328, 286] on textarea "Зміна клімату є серйозною загрозою, яка вимагає термінових дій. Вона впливає на…" at bounding box center [256, 274] width 355 height 26
click at [498, 112] on div "Add a subheading" at bounding box center [529, 112] width 142 height 24
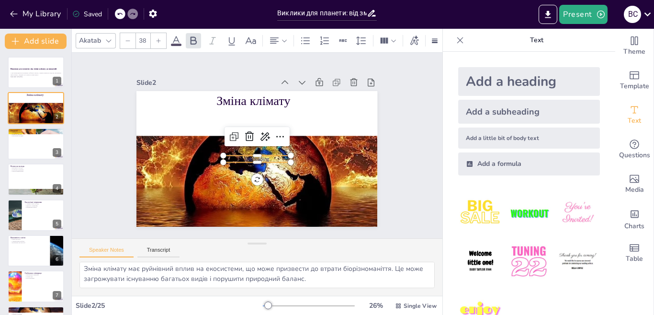
click at [254, 154] on span "Subheading" at bounding box center [255, 158] width 25 height 9
click at [256, 117] on div "Зміна клімату Subheading" at bounding box center [269, 92] width 236 height 50
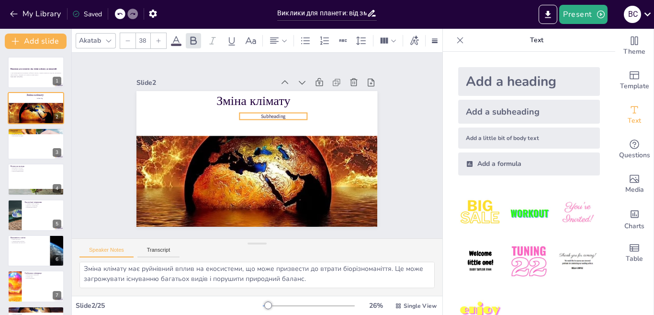
drag, startPoint x: 265, startPoint y: 159, endPoint x: 281, endPoint y: 113, distance: 48.8
click at [281, 113] on p "Subheading" at bounding box center [277, 118] width 68 height 14
click at [278, 111] on p "Subheading" at bounding box center [277, 118] width 68 height 14
click at [278, 110] on p "Subheading" at bounding box center [287, 131] width 58 height 45
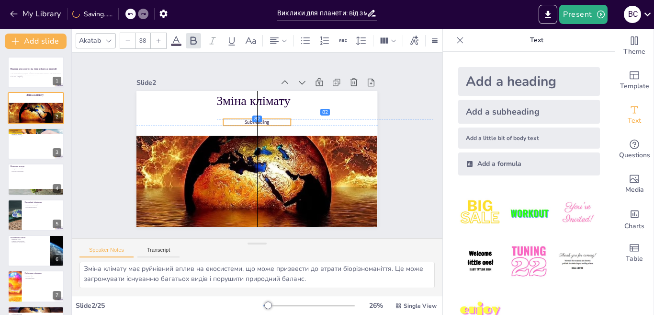
drag, startPoint x: 278, startPoint y: 110, endPoint x: 260, endPoint y: 118, distance: 19.9
click at [260, 118] on p "Subheading" at bounding box center [260, 121] width 68 height 13
click at [261, 117] on p "Subheading" at bounding box center [260, 122] width 68 height 14
drag, startPoint x: 261, startPoint y: 117, endPoint x: 242, endPoint y: 119, distance: 19.7
click at [242, 119] on p "Subheading" at bounding box center [240, 120] width 68 height 14
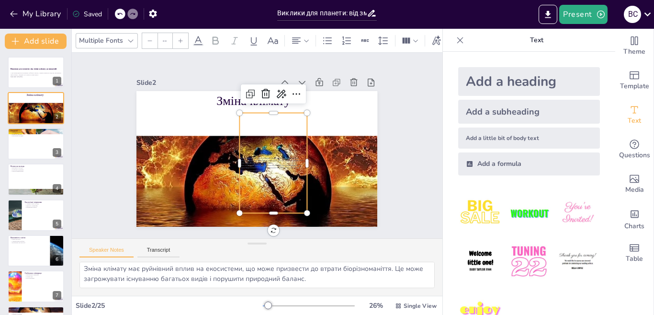
click at [298, 158] on p "Викиди парникових газів є основною причиною зміни клімату. Людська діяльність, …" at bounding box center [272, 162] width 68 height 14
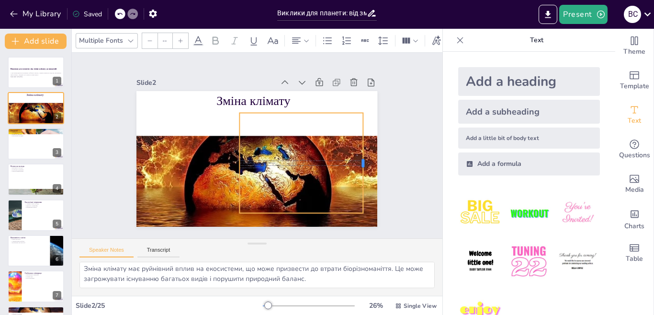
drag, startPoint x: 349, startPoint y: 153, endPoint x: 356, endPoint y: 152, distance: 7.8
click at [356, 152] on div at bounding box center [361, 186] width 28 height 100
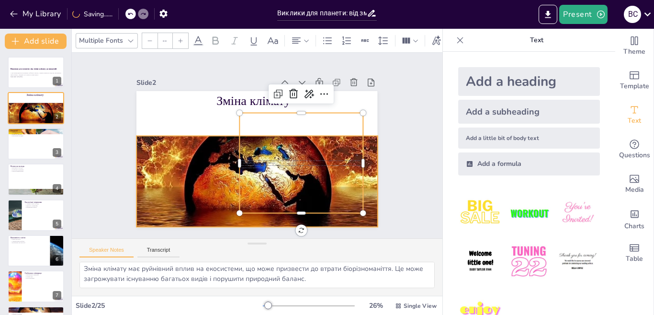
click at [198, 162] on div at bounding box center [252, 165] width 261 height 169
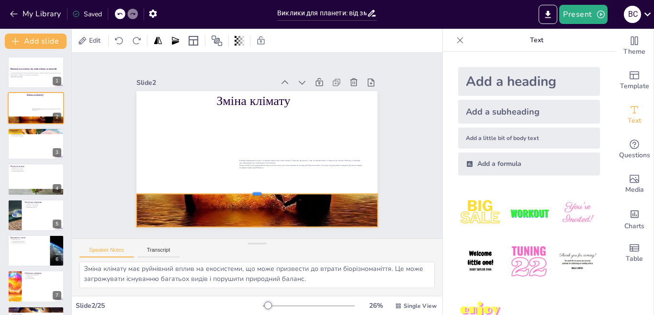
drag, startPoint x: 249, startPoint y: 131, endPoint x: 253, endPoint y: 190, distance: 59.0
click at [253, 190] on div at bounding box center [252, 189] width 240 height 33
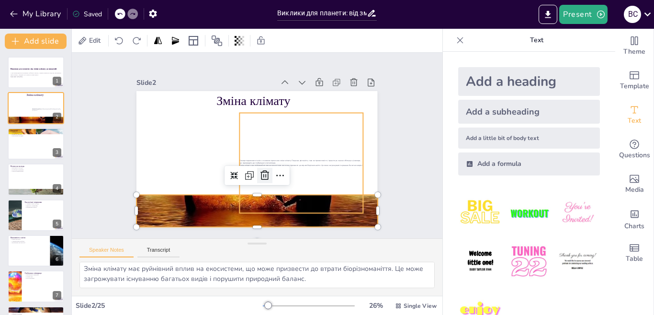
click at [255, 170] on icon at bounding box center [261, 176] width 12 height 12
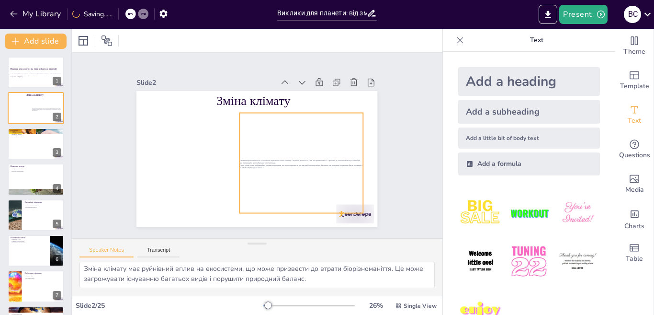
click at [268, 167] on div "Викиди парникових газів є основною причиною зміни клімату. Людська діяльність, …" at bounding box center [299, 167] width 133 height 113
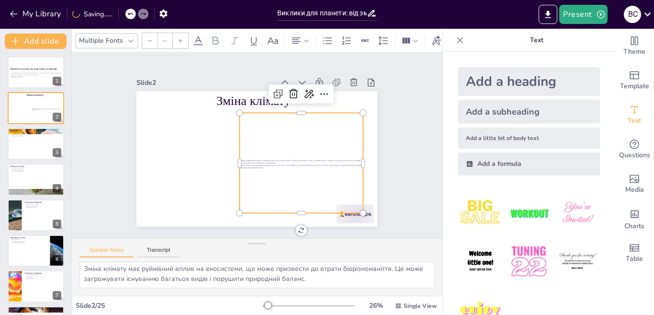
click at [129, 12] on div at bounding box center [130, 14] width 11 height 11
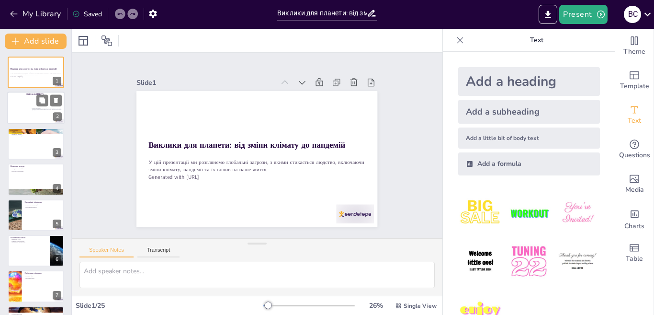
click at [34, 113] on div "Викиди парникових газів є основною причиною зміни клімату. Людська діяльність, …" at bounding box center [47, 109] width 30 height 24
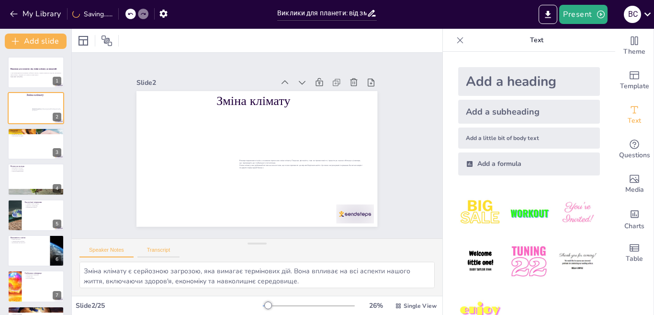
click at [170, 251] on button "Transcript" at bounding box center [158, 252] width 43 height 11
click at [111, 253] on button "Speaker Notes" at bounding box center [106, 252] width 54 height 11
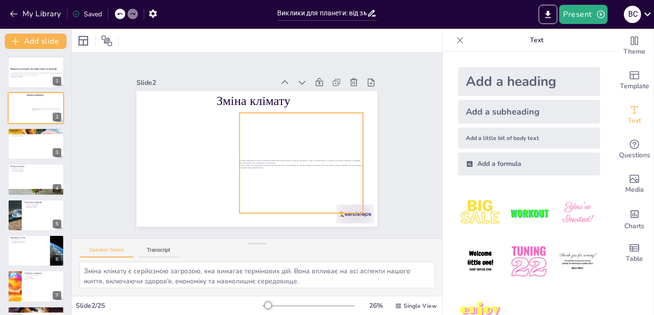
click at [240, 164] on p "Зміна клімату має руйнівний вплив на екосистеми, що може призвести до втрати бі…" at bounding box center [301, 166] width 123 height 5
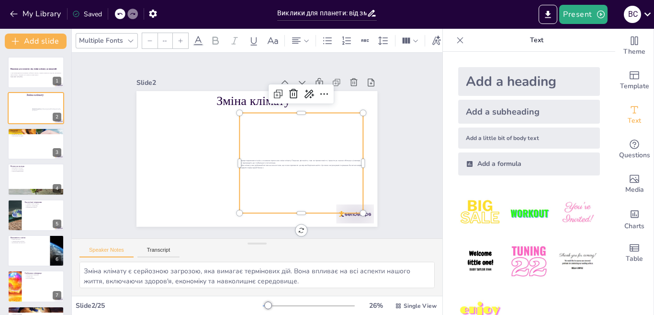
click at [240, 164] on p "Зміна клімату має руйнівний вплив на екосистеми, що може призвести до втрати бі…" at bounding box center [301, 166] width 123 height 5
click at [266, 170] on div "Викиди парникових газів є основною причиною зміни клімату. Людська діяльність, …" at bounding box center [301, 163] width 123 height 100
click at [548, 17] on icon "Export to PowerPoint" at bounding box center [548, 15] width 10 height 10
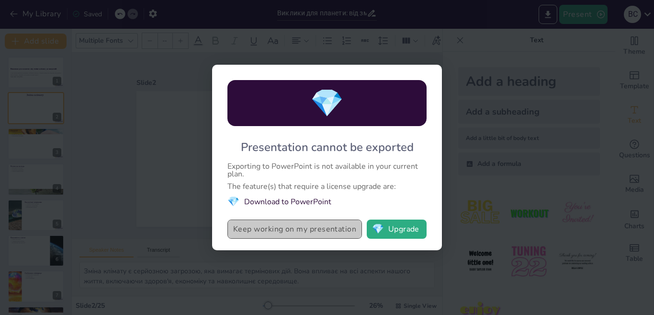
click at [304, 226] on button "Keep working on my presentation" at bounding box center [294, 228] width 135 height 19
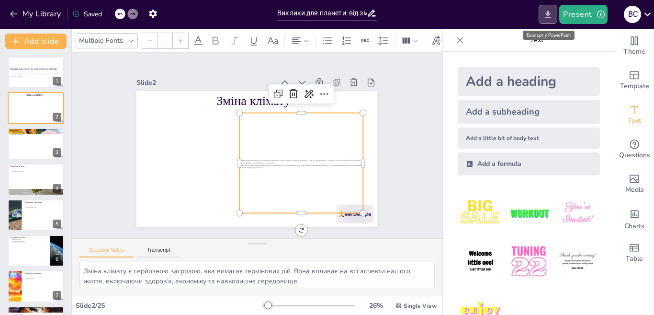
click at [544, 12] on icon "Export to PowerPoint" at bounding box center [548, 15] width 10 height 10
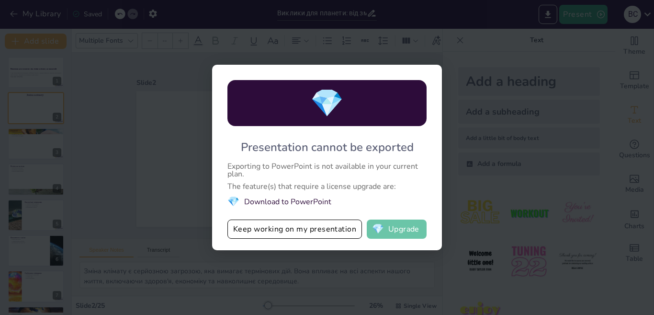
click at [398, 228] on button "💎 Upgrade" at bounding box center [397, 228] width 60 height 19
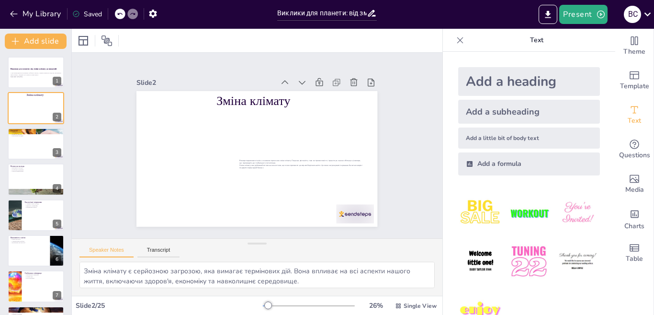
click at [385, 104] on div "Slide 1 Виклики для планети: від зміни клімату до пандемій У цій презентації ми…" at bounding box center [257, 145] width 294 height 162
